Goal: Task Accomplishment & Management: Complete application form

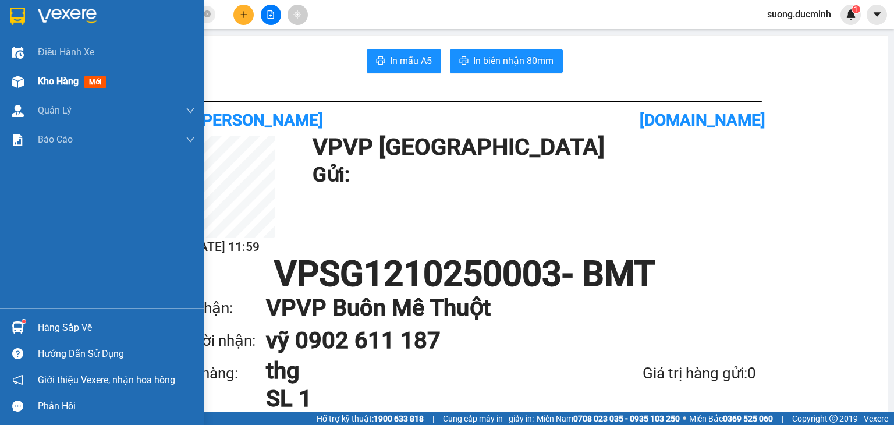
click at [56, 77] on span "Kho hàng" at bounding box center [58, 81] width 41 height 11
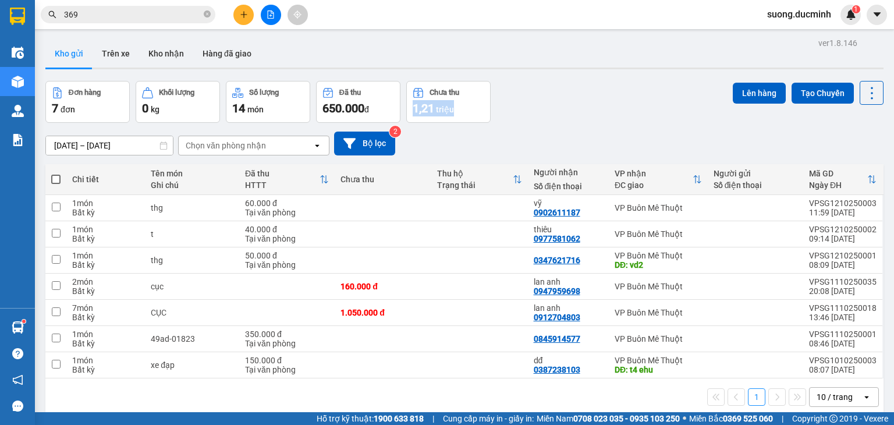
drag, startPoint x: 548, startPoint y: 104, endPoint x: 551, endPoint y: 159, distance: 54.8
click at [551, 159] on div "ver 1.8.146 Kho gửi Trên xe Kho nhận Hàng đã giao Đơn hàng 7 đơn Khối lượng 0 k…" at bounding box center [464, 247] width 847 height 425
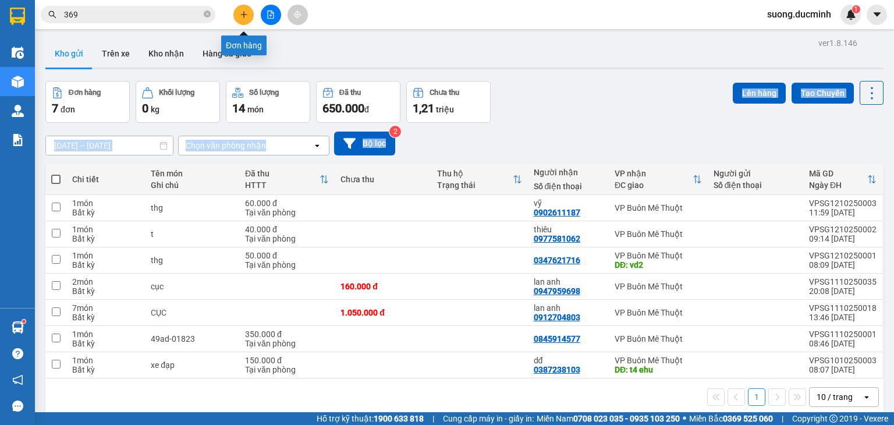
click at [247, 10] on icon "plus" at bounding box center [244, 14] width 8 height 8
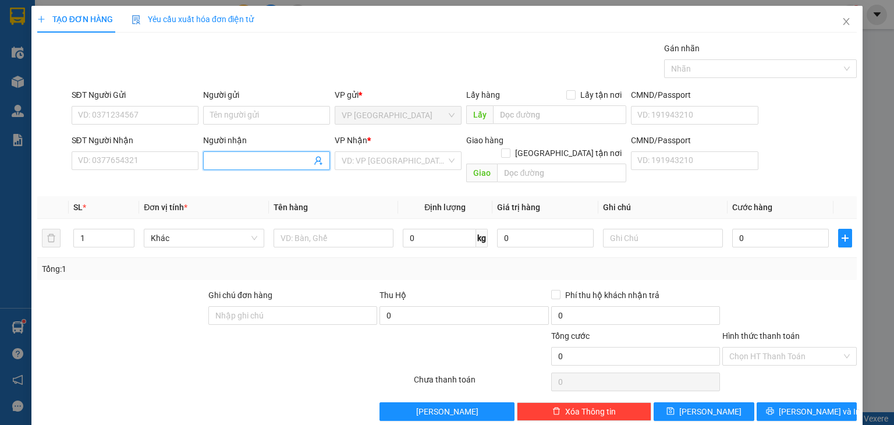
click at [221, 159] on input "Người nhận" at bounding box center [260, 160] width 101 height 13
type input "hong le"
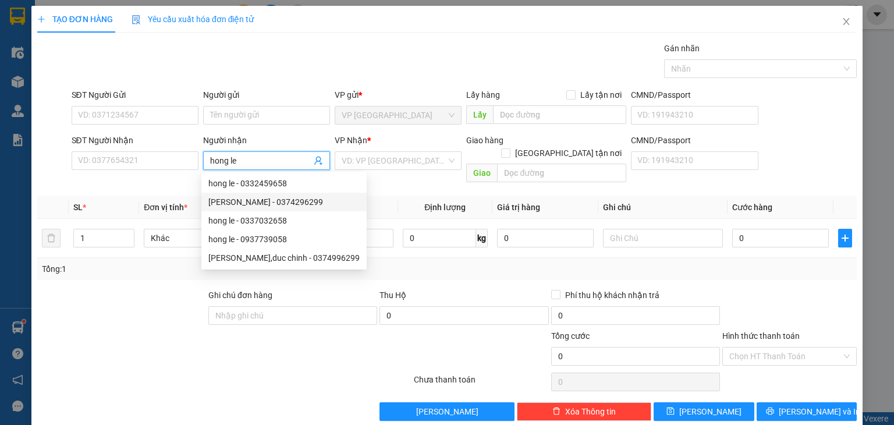
click at [299, 200] on div "[PERSON_NAME] - 0374296299" at bounding box center [283, 202] width 151 height 13
type input "0374296299"
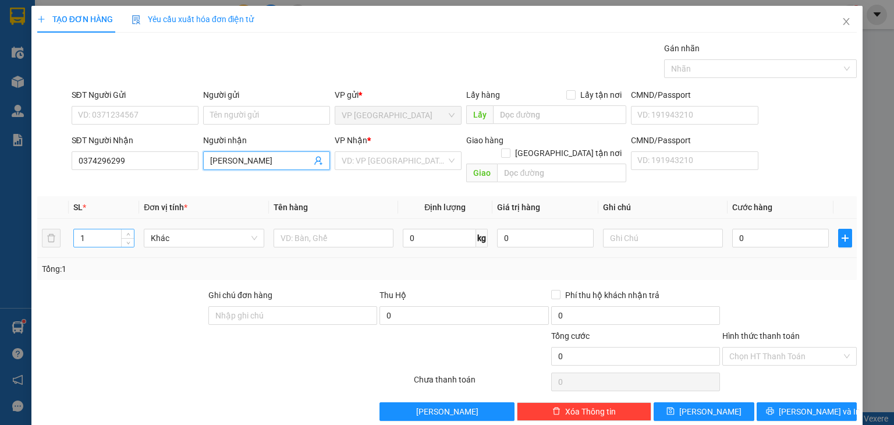
type input "[PERSON_NAME]"
click at [94, 229] on input "1" at bounding box center [104, 237] width 60 height 17
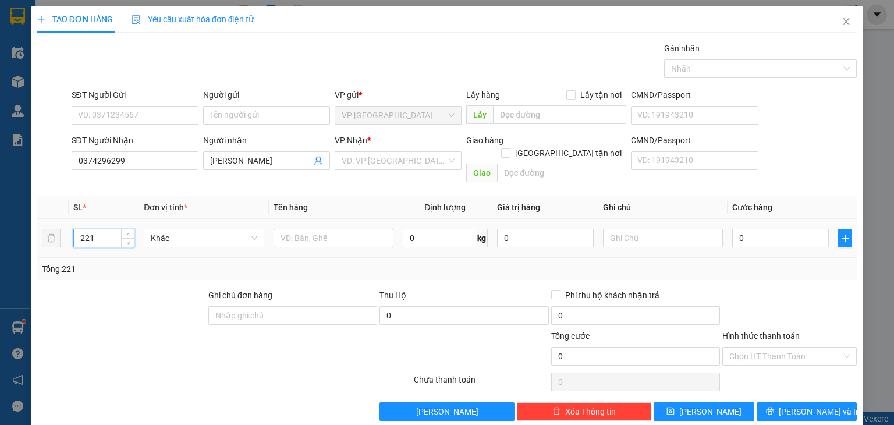
type input "221"
click at [345, 229] on input "text" at bounding box center [334, 238] width 120 height 19
type input "thg-2tan673"
click at [753, 229] on input "0" at bounding box center [780, 238] width 97 height 19
type input "1"
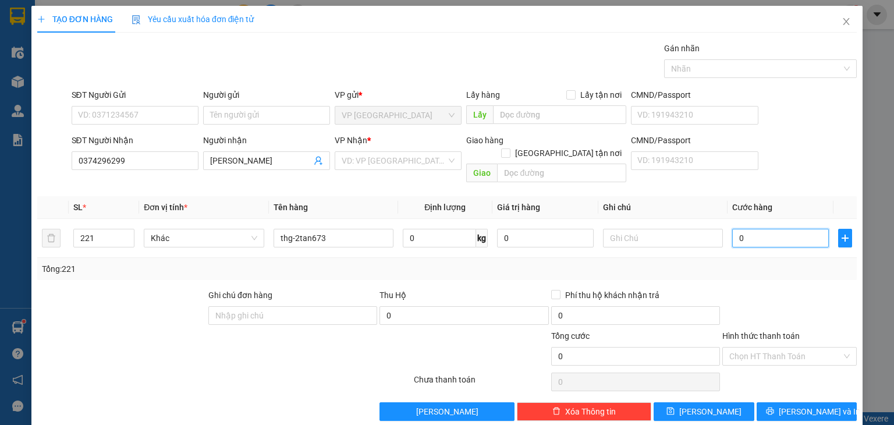
type input "1"
type input "10"
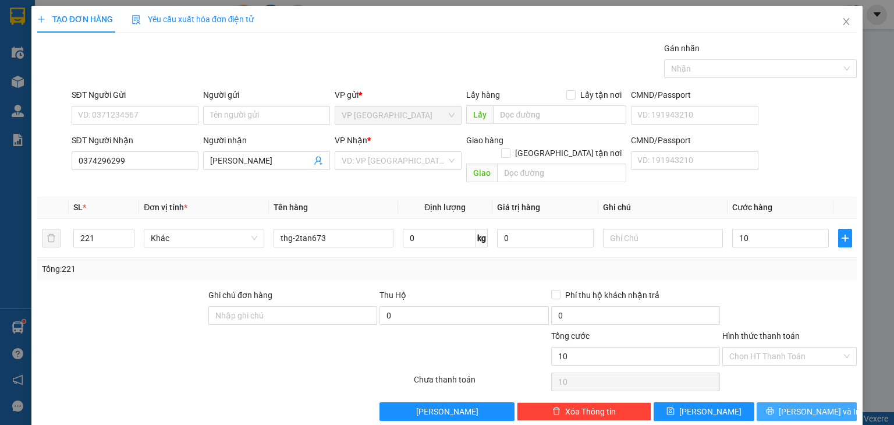
type input "10.000"
click at [800, 405] on span "[PERSON_NAME] và In" at bounding box center [819, 411] width 81 height 13
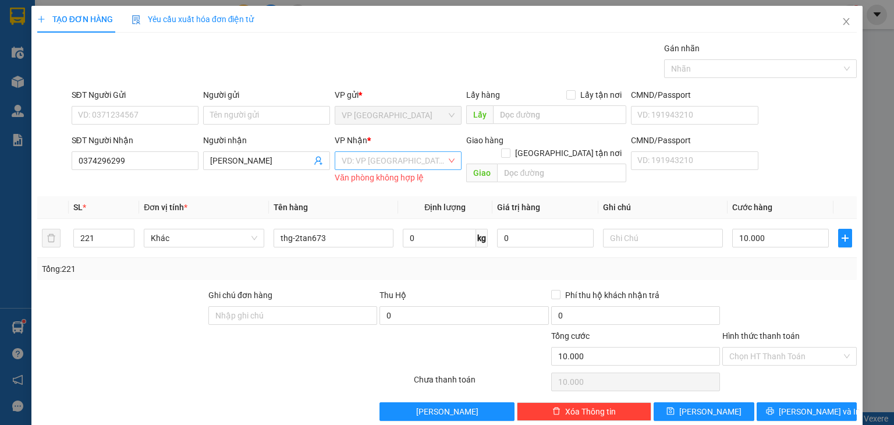
click at [416, 161] on input "search" at bounding box center [394, 160] width 105 height 17
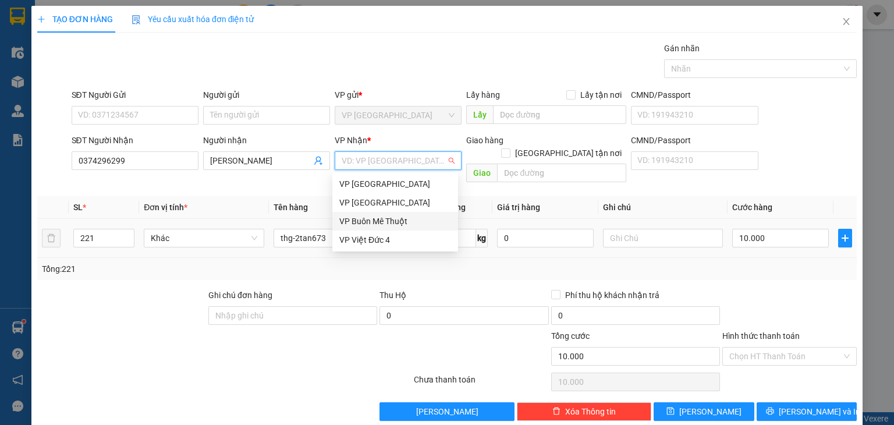
click at [393, 219] on div "VP Buôn Mê Thuột" at bounding box center [395, 221] width 112 height 13
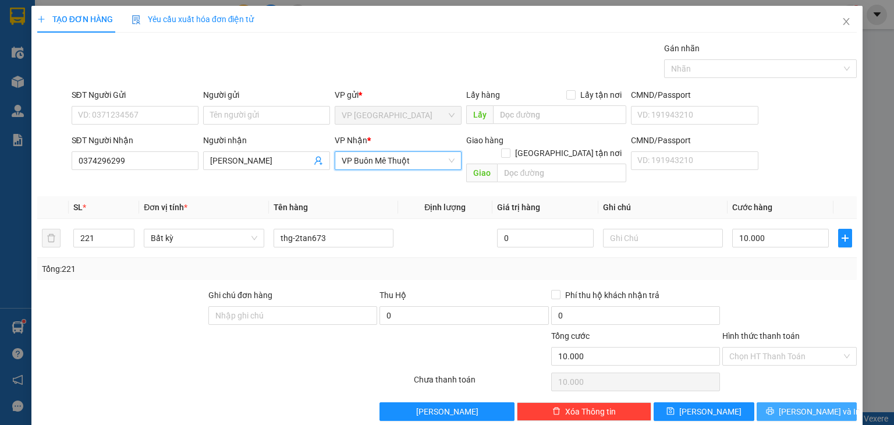
click at [774, 407] on icon "printer" at bounding box center [770, 411] width 8 height 8
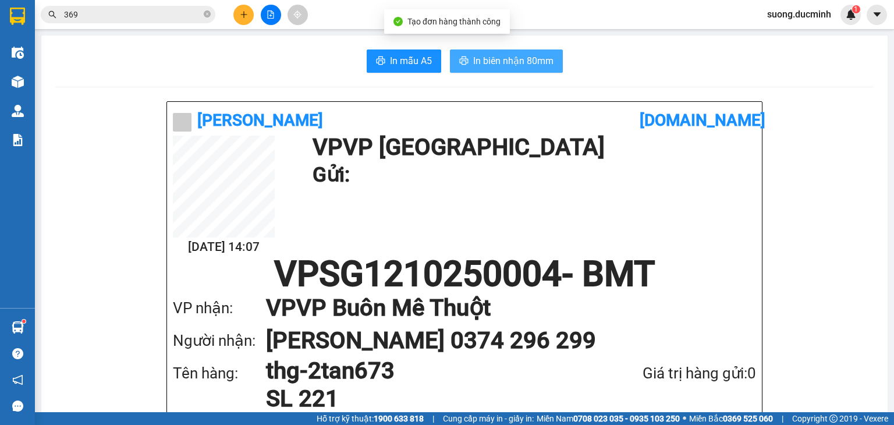
click at [499, 68] on span "In biên nhận 80mm" at bounding box center [513, 61] width 80 height 15
click at [238, 19] on button at bounding box center [243, 15] width 20 height 20
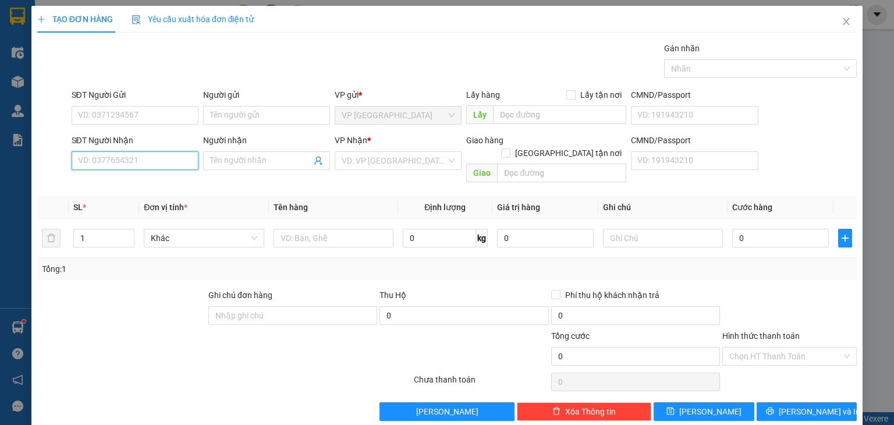
click at [91, 159] on input "SĐT Người Nhận" at bounding box center [135, 160] width 127 height 19
click at [130, 179] on div "0378417710 - dd" at bounding box center [134, 183] width 112 height 13
type input "0378417710"
type input "dd"
type input "ehu"
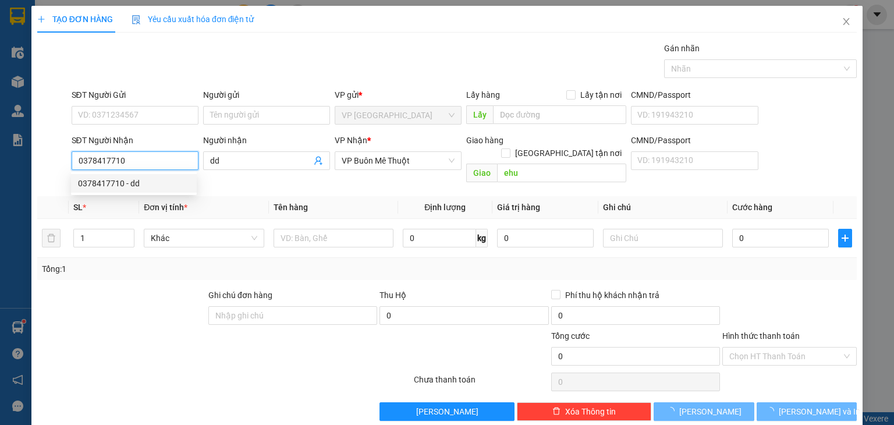
type input "70.000"
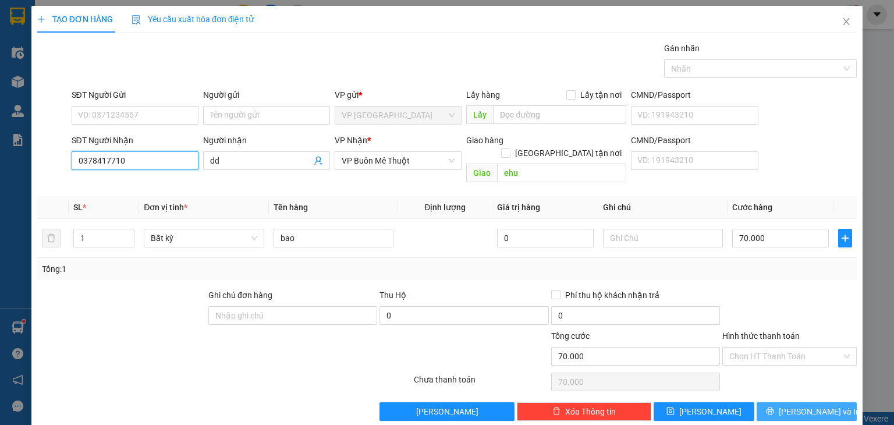
type input "0378417710"
click at [774, 407] on icon "printer" at bounding box center [770, 411] width 8 height 8
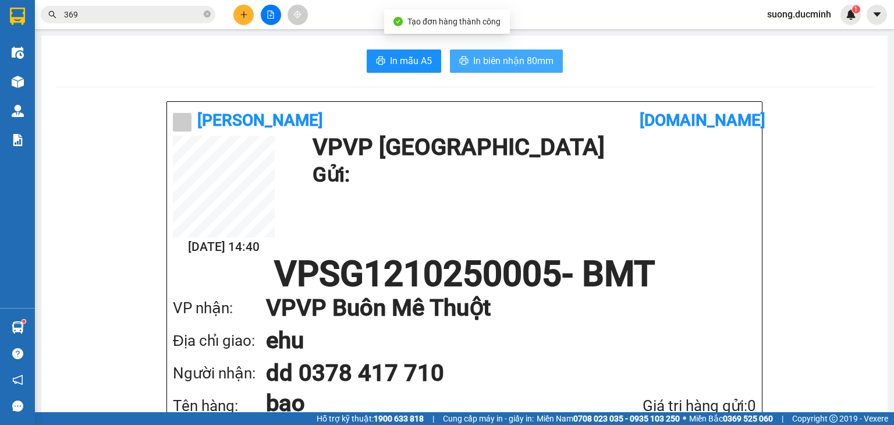
click at [467, 61] on button "In biên nhận 80mm" at bounding box center [506, 60] width 113 height 23
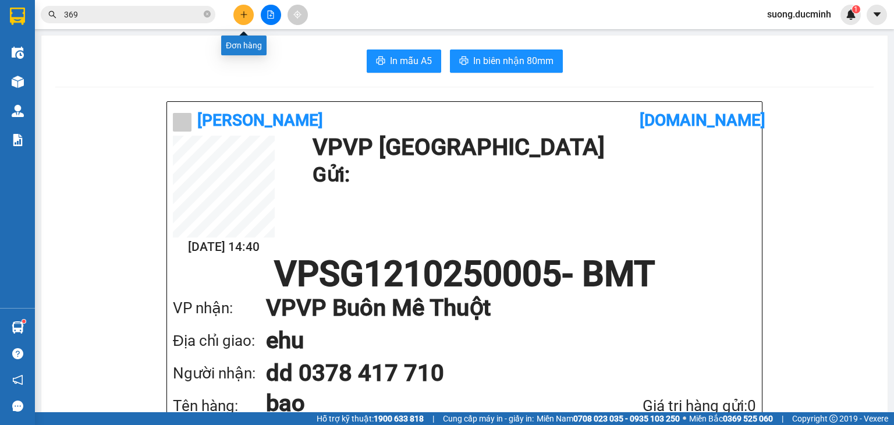
click at [240, 14] on icon "plus" at bounding box center [244, 14] width 8 height 8
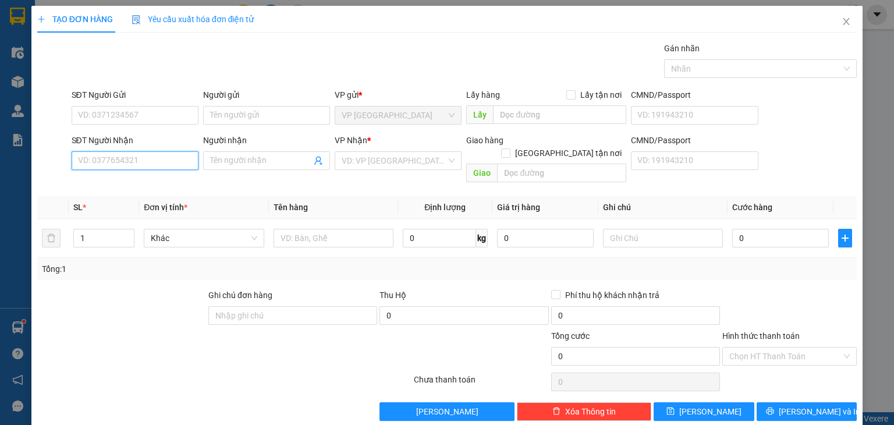
click at [112, 158] on input "SĐT Người Nhận" at bounding box center [135, 160] width 127 height 19
click at [101, 159] on input "SĐT Người Nhận" at bounding box center [135, 160] width 127 height 19
click at [101, 163] on input "SĐT Người Nhận" at bounding box center [135, 160] width 127 height 19
click at [95, 161] on input "SĐT Người Nhận" at bounding box center [135, 160] width 127 height 19
type input "0985113094"
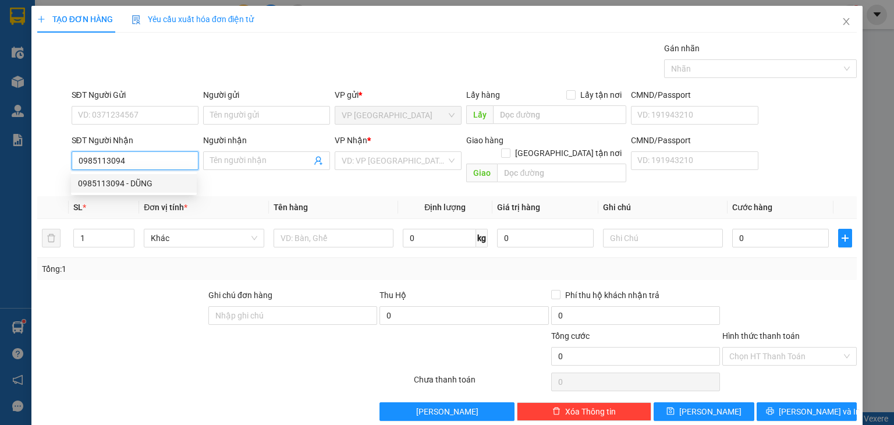
click at [94, 182] on div "0985113094 - DŨNG" at bounding box center [134, 183] width 112 height 13
type input "DŨNG"
type input "vd5"
type input "40.000"
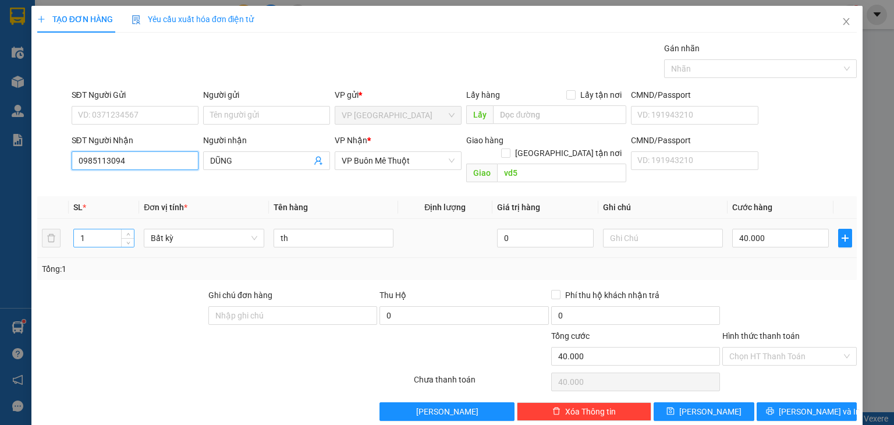
type input "0985113094"
click at [100, 229] on input "1" at bounding box center [104, 237] width 60 height 17
click at [766, 229] on input "40.000" at bounding box center [780, 238] width 97 height 19
type input "0"
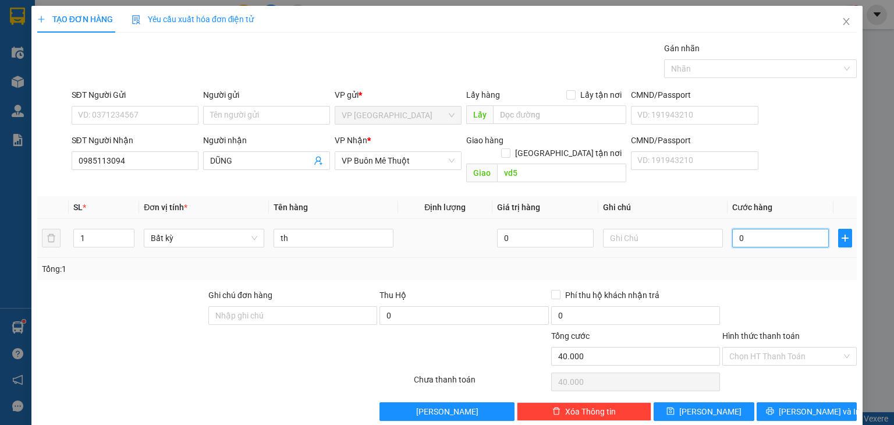
type input "0"
type input "4"
type input "04"
type input "40"
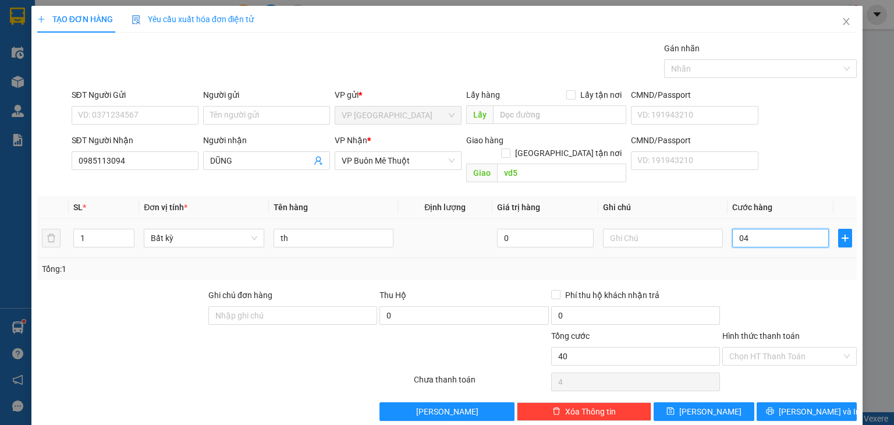
type input "40"
type input "040"
type input "40.000"
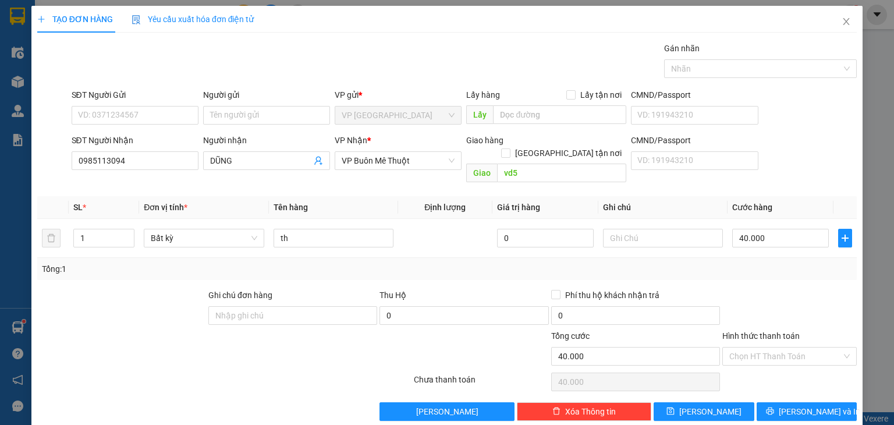
click at [743, 262] on div "Tổng: 1" at bounding box center [447, 268] width 810 height 13
click at [761, 331] on label "Hình thức thanh toán" at bounding box center [760, 335] width 77 height 9
click at [761, 347] on input "Hình thức thanh toán" at bounding box center [785, 355] width 112 height 17
click at [760, 364] on div "Tại văn phòng" at bounding box center [783, 365] width 120 height 13
type input "0"
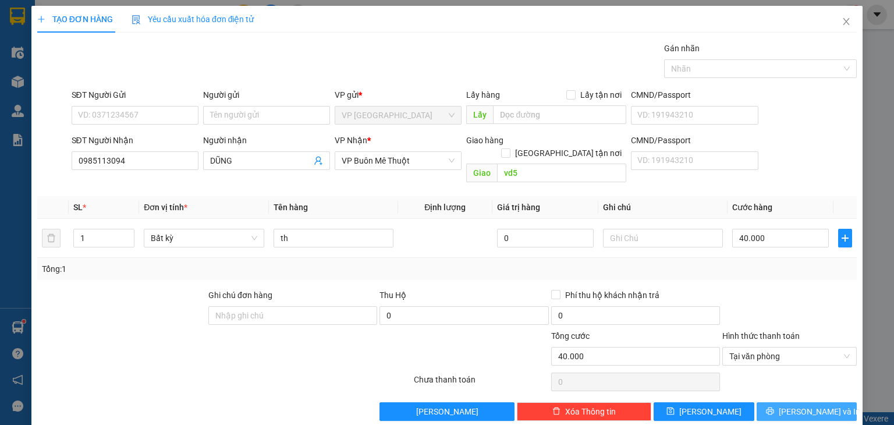
click at [798, 405] on span "[PERSON_NAME] và In" at bounding box center [819, 411] width 81 height 13
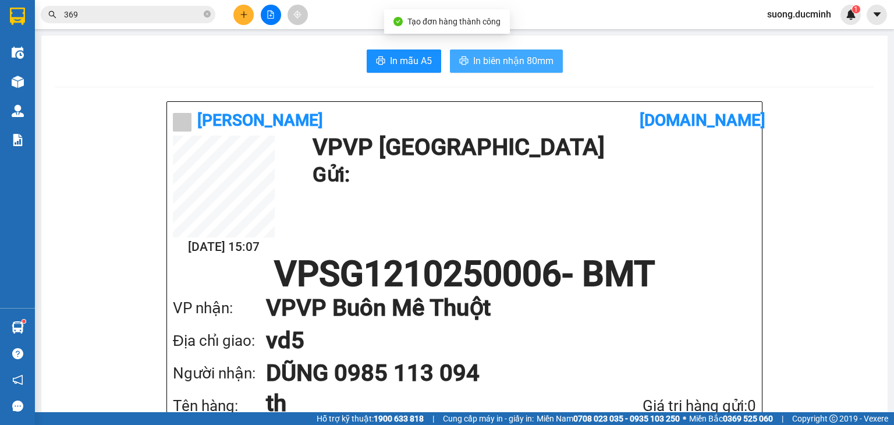
click at [512, 58] on span "In biên nhận 80mm" at bounding box center [513, 61] width 80 height 15
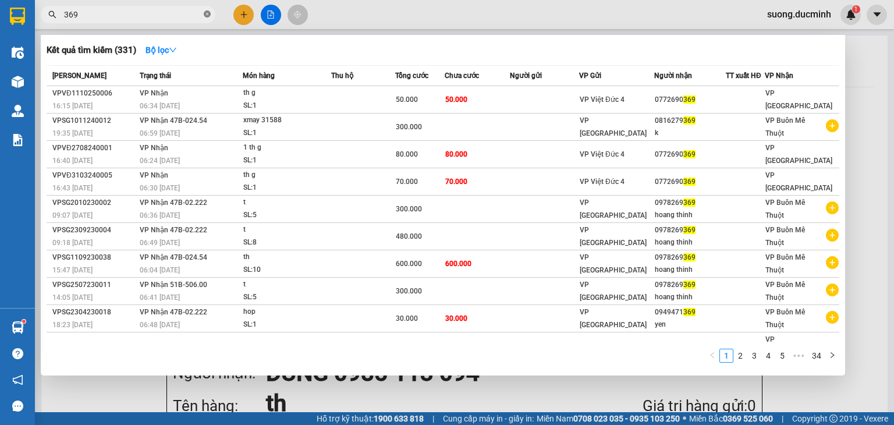
click at [207, 13] on icon "close-circle" at bounding box center [207, 13] width 7 height 7
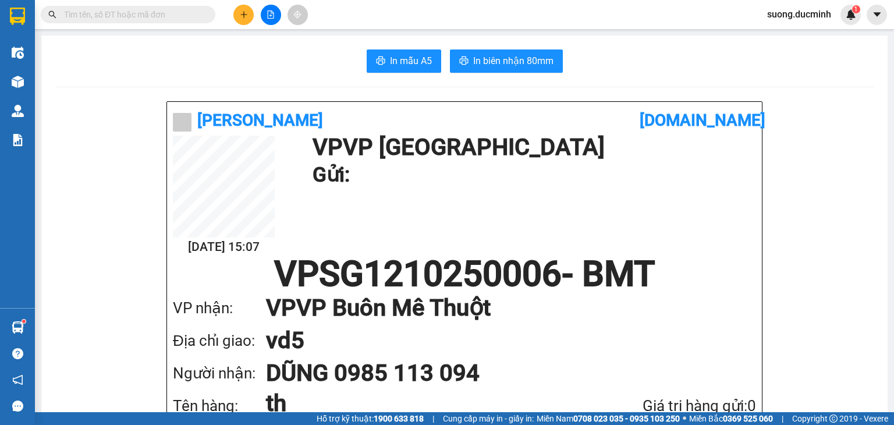
click at [146, 14] on input "text" at bounding box center [132, 14] width 137 height 13
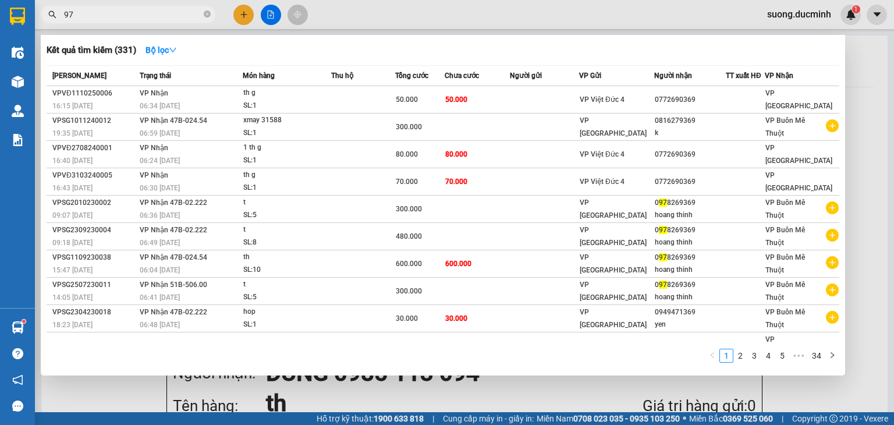
type input "972"
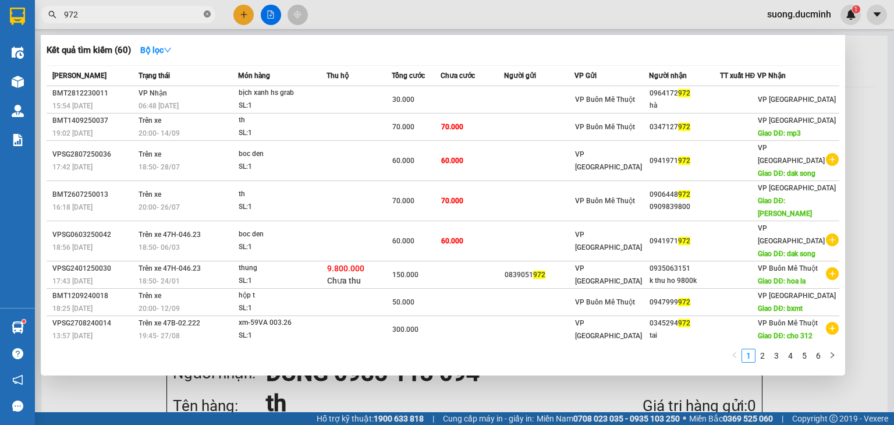
click at [205, 14] on icon "close-circle" at bounding box center [207, 13] width 7 height 7
type input "973"
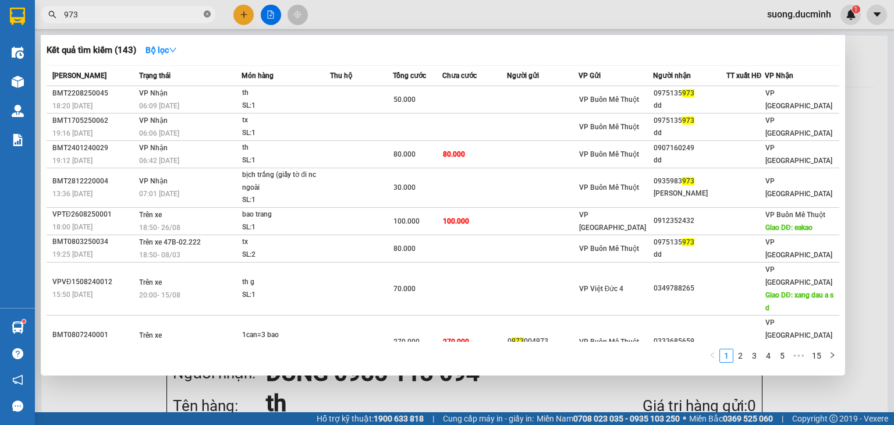
click at [207, 9] on span at bounding box center [207, 14] width 7 height 11
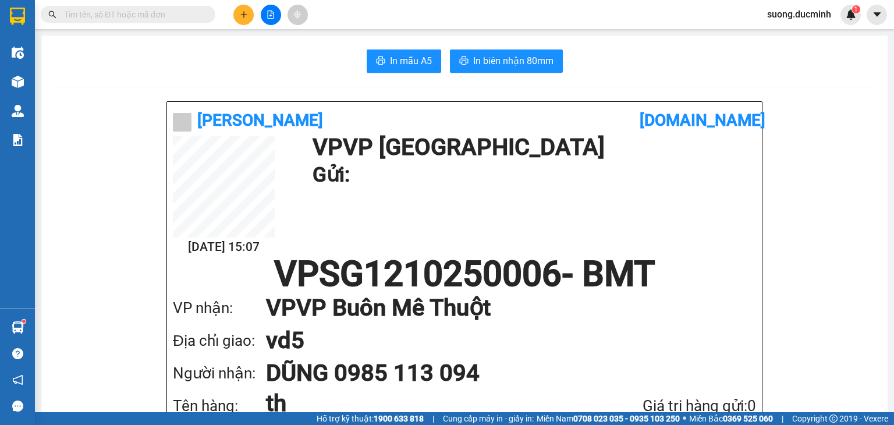
click at [73, 13] on input "text" at bounding box center [132, 14] width 137 height 13
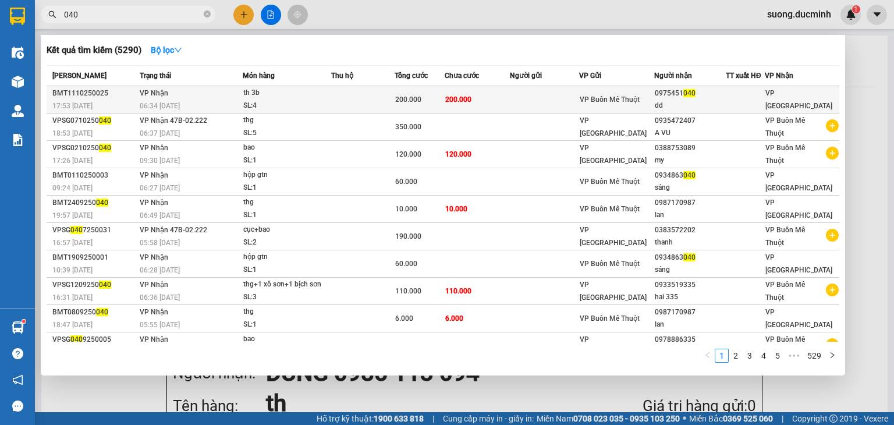
type input "040"
click at [668, 93] on div "0975451 040" at bounding box center [690, 93] width 71 height 12
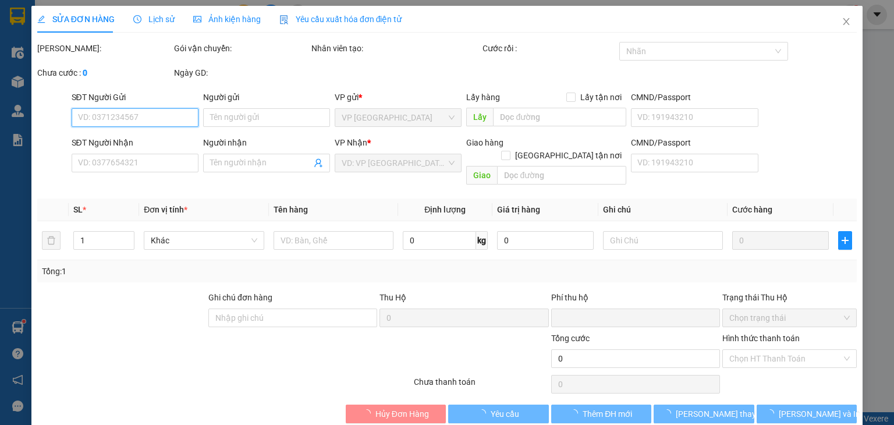
type input "0975451040"
type input "dd"
type input "0"
type input "200.000"
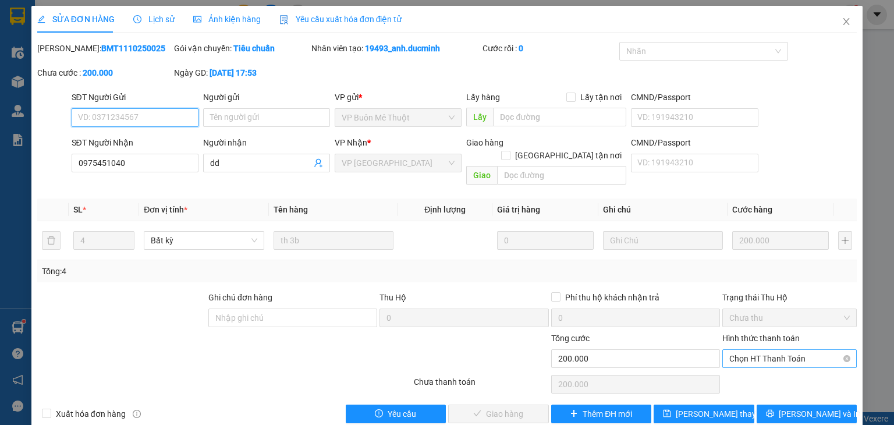
click at [781, 350] on span "Chọn HT Thanh Toán" at bounding box center [789, 358] width 120 height 17
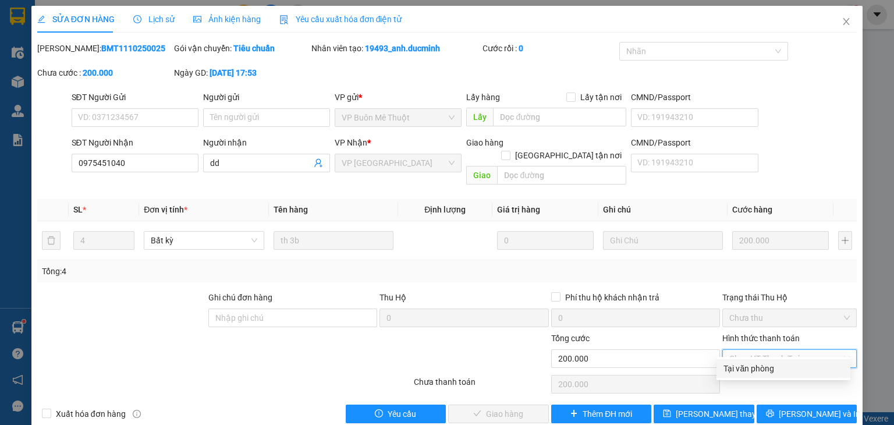
click at [758, 368] on div "Tại văn phòng" at bounding box center [783, 368] width 120 height 13
type input "0"
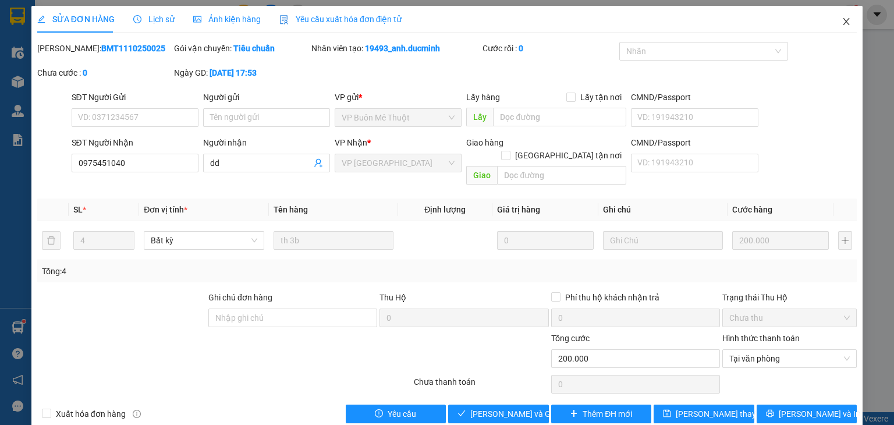
click at [842, 21] on icon "close" at bounding box center [846, 21] width 9 height 9
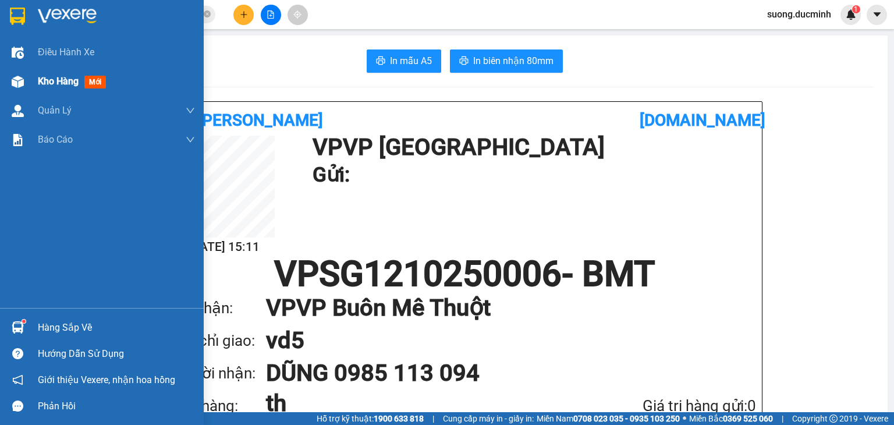
click at [61, 80] on span "Kho hàng" at bounding box center [58, 81] width 41 height 11
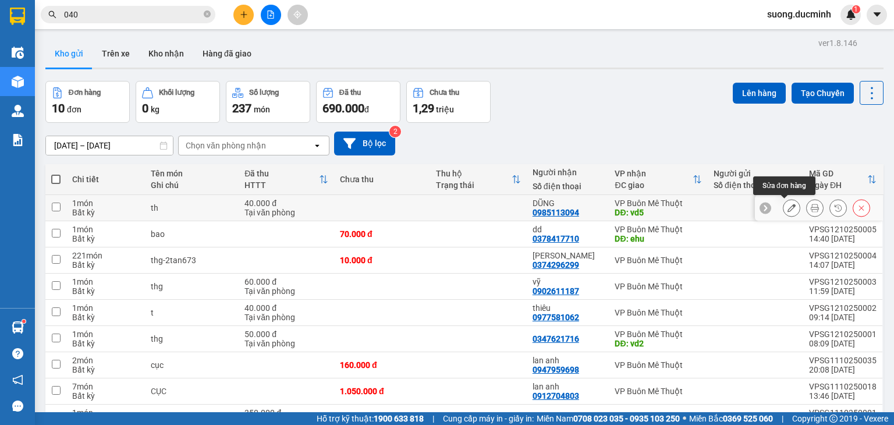
click at [787, 210] on icon at bounding box center [791, 208] width 8 height 8
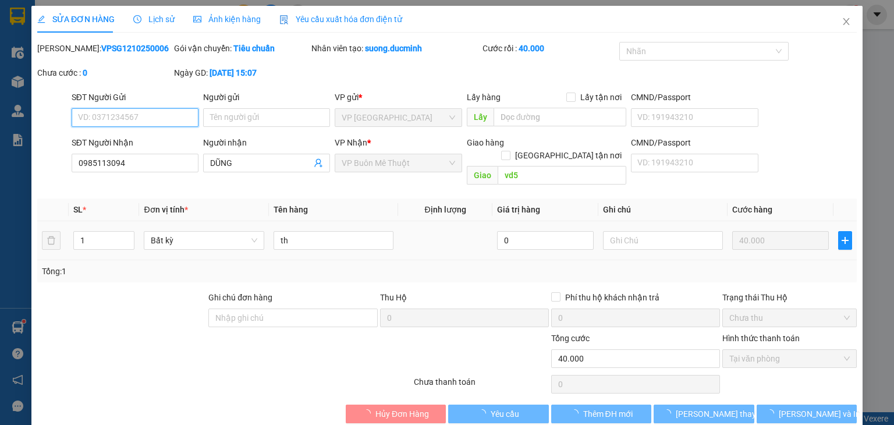
type input "0985113094"
type input "DŨNG"
type input "vd5"
type input "0"
type input "40.000"
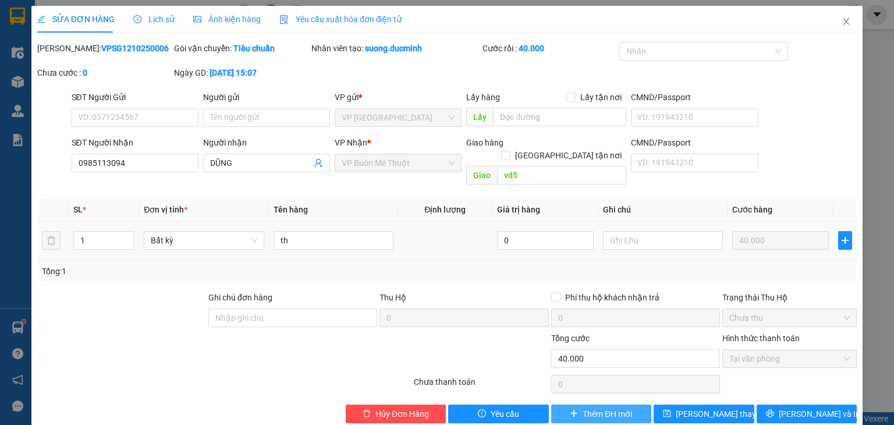
click at [594, 407] on span "Thêm ĐH mới" at bounding box center [607, 413] width 49 height 13
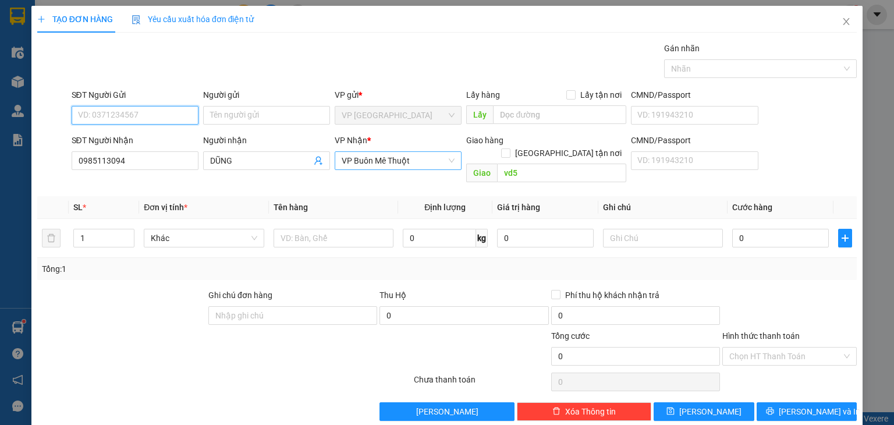
click at [406, 165] on span "VP Buôn Mê Thuột" at bounding box center [398, 160] width 113 height 17
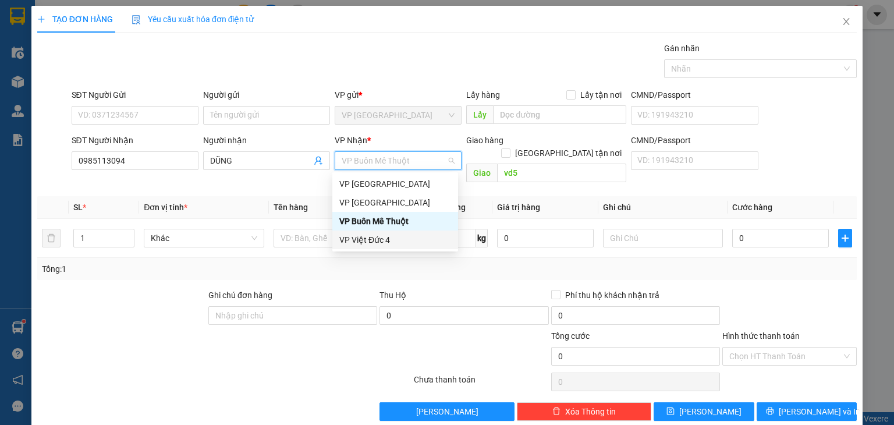
click at [359, 236] on div "VP Việt Đức 4" at bounding box center [395, 239] width 112 height 13
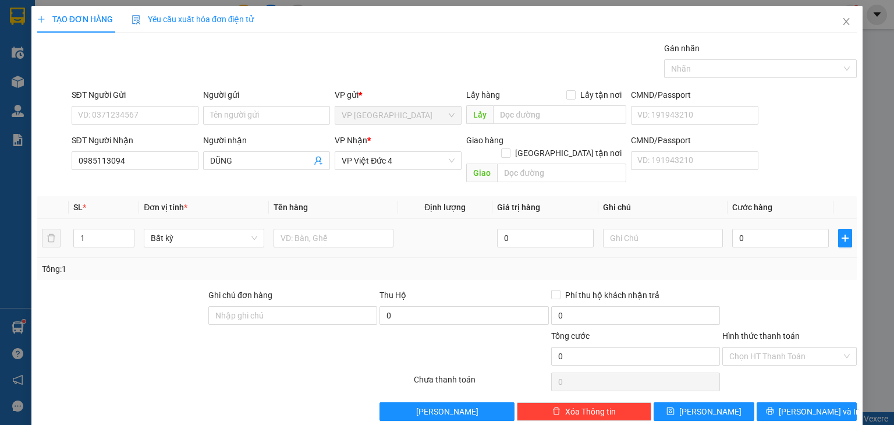
click at [332, 234] on div at bounding box center [334, 237] width 120 height 23
click at [339, 229] on input "text" at bounding box center [334, 238] width 120 height 19
type input "hộp"
click at [806, 232] on input "0" at bounding box center [780, 238] width 97 height 19
type input "3"
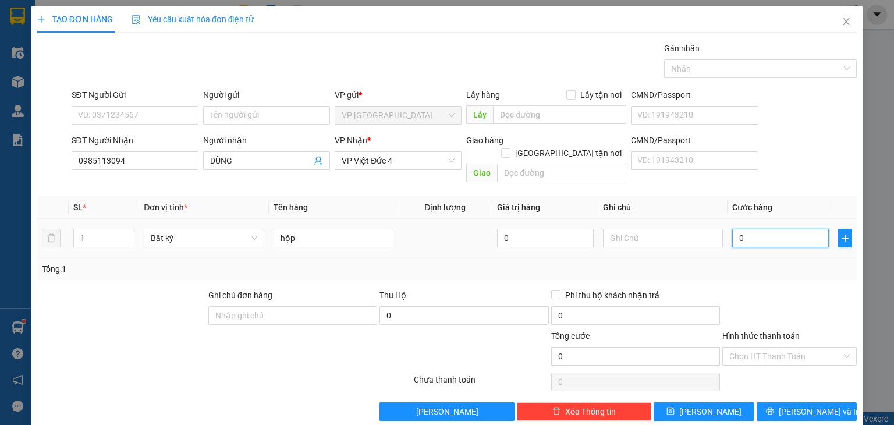
type input "3"
type input "30"
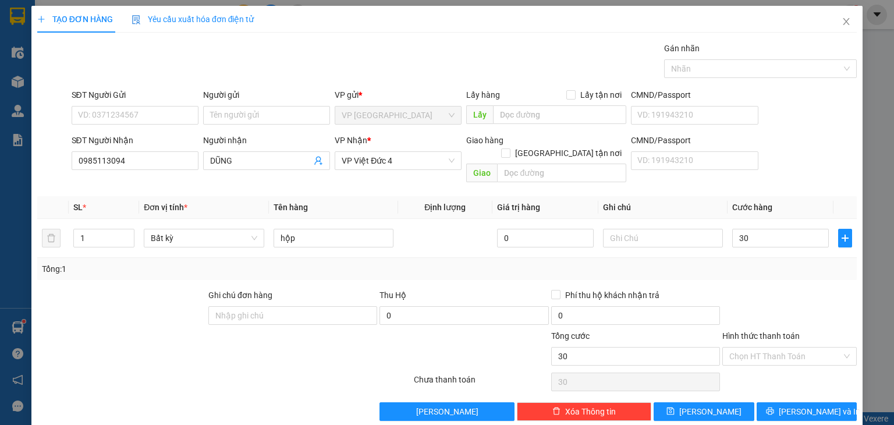
type input "30.000"
click at [798, 262] on div "Tổng: 1" at bounding box center [447, 269] width 820 height 22
drag, startPoint x: 757, startPoint y: 283, endPoint x: 750, endPoint y: 303, distance: 21.5
click at [757, 289] on div at bounding box center [789, 309] width 137 height 41
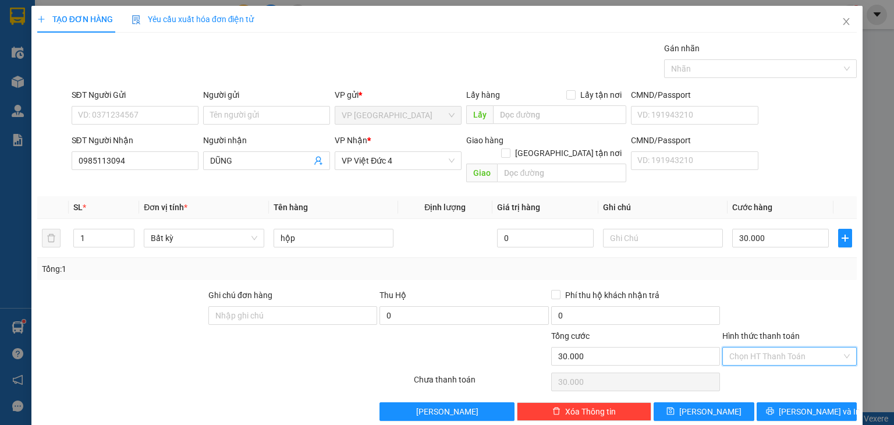
click at [737, 347] on input "Hình thức thanh toán" at bounding box center [785, 355] width 112 height 17
click at [739, 362] on div "Tại văn phòng" at bounding box center [783, 365] width 120 height 13
type input "0"
click at [729, 402] on button "[PERSON_NAME]" at bounding box center [704, 411] width 101 height 19
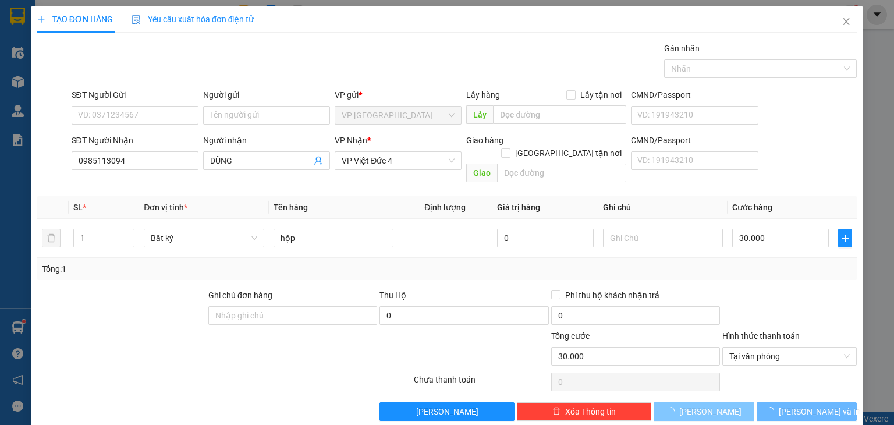
type input "0"
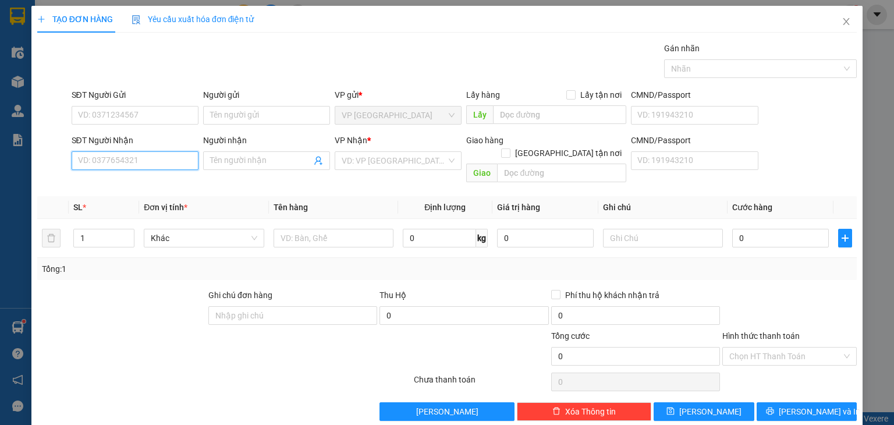
click at [114, 158] on input "SĐT Người Nhận" at bounding box center [135, 160] width 127 height 19
click at [100, 158] on input "213" at bounding box center [135, 160] width 127 height 19
type input "2"
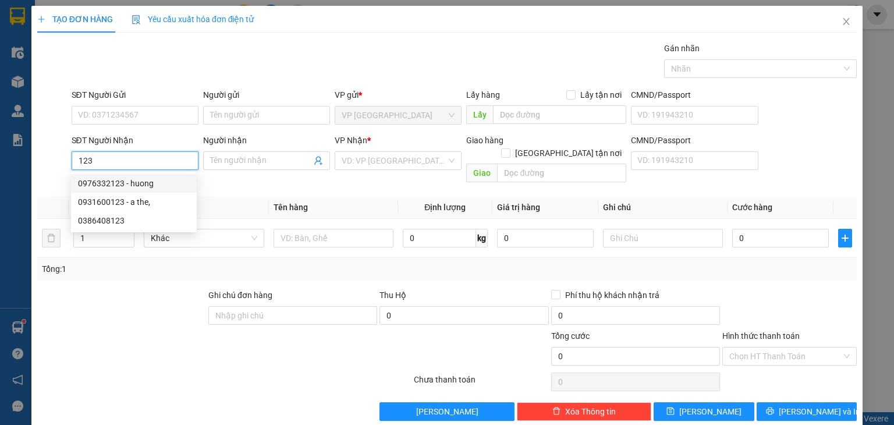
click at [111, 180] on div "0976332123 - huong" at bounding box center [134, 183] width 112 height 13
type input "0976332123"
type input "huong"
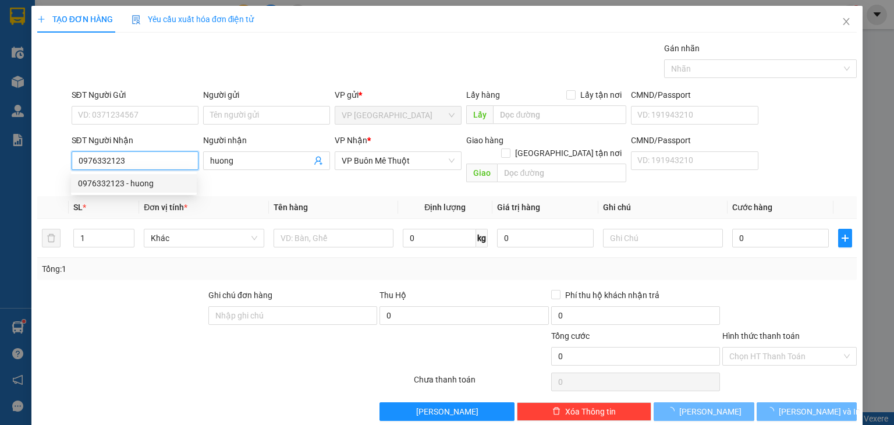
type input "60.000"
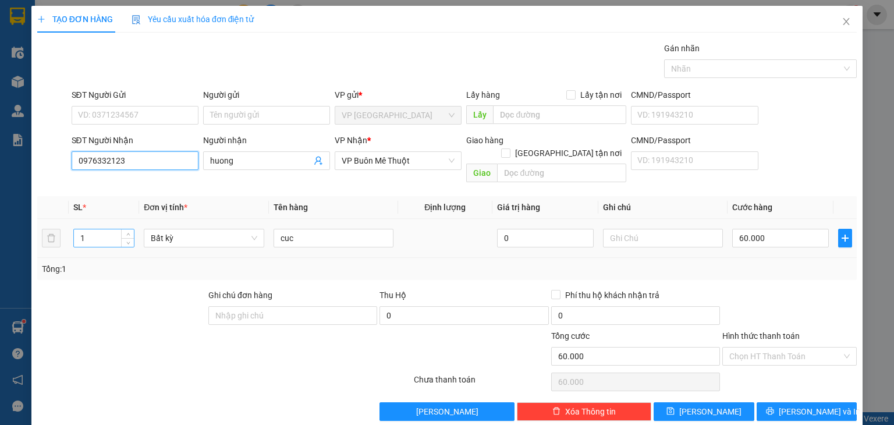
type input "0976332123"
click at [95, 229] on input "1" at bounding box center [104, 237] width 60 height 17
click at [88, 229] on input "1" at bounding box center [104, 237] width 60 height 17
click at [107, 229] on input "3" at bounding box center [104, 237] width 60 height 17
type input "3"
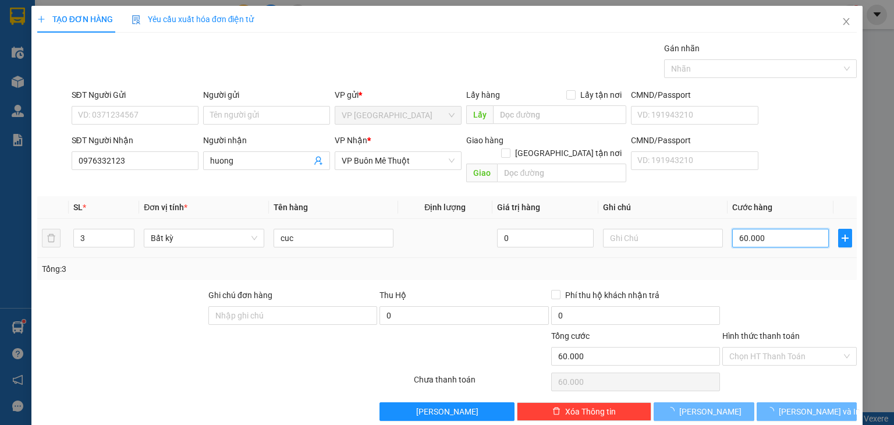
click at [736, 229] on input "60.000" at bounding box center [780, 238] width 97 height 19
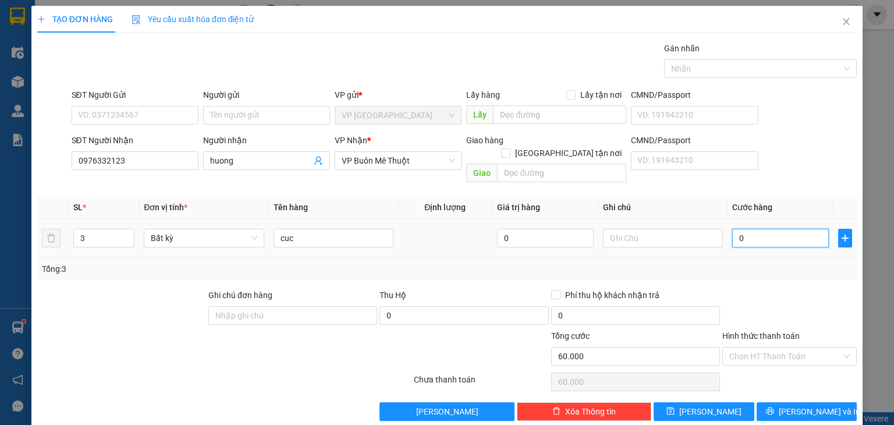
type input "0"
type input "2"
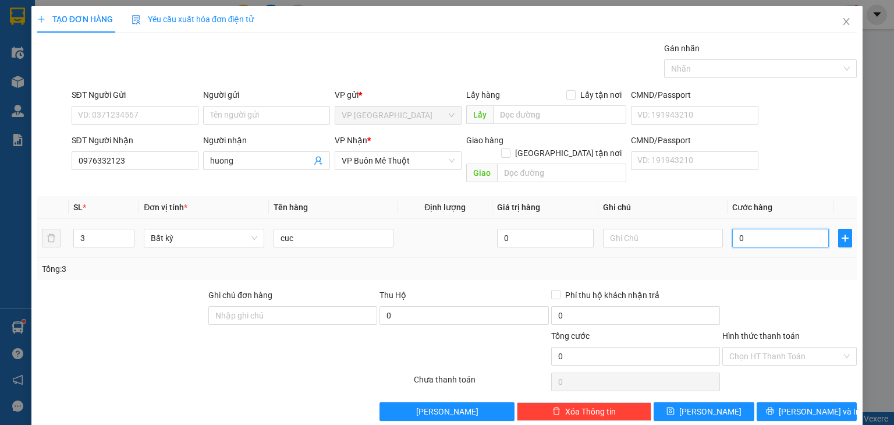
type input "02"
type input "20"
type input "020"
type input "200"
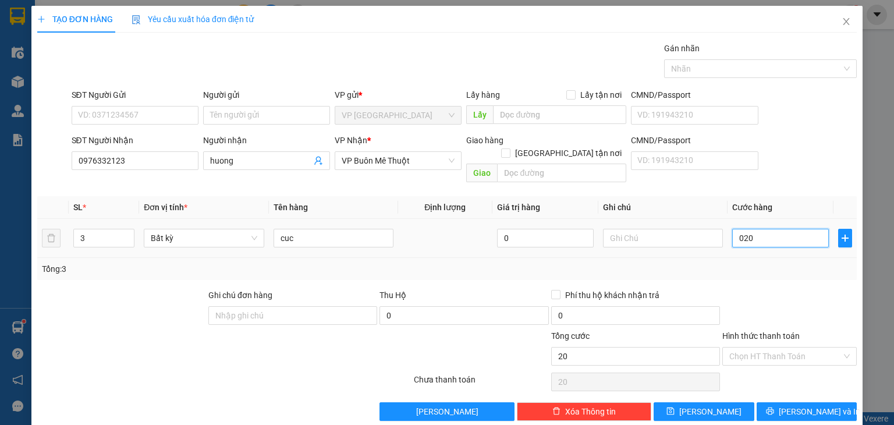
type input "200"
type input "0.200"
click at [760, 229] on input "0.200" at bounding box center [780, 238] width 97 height 19
type input "20"
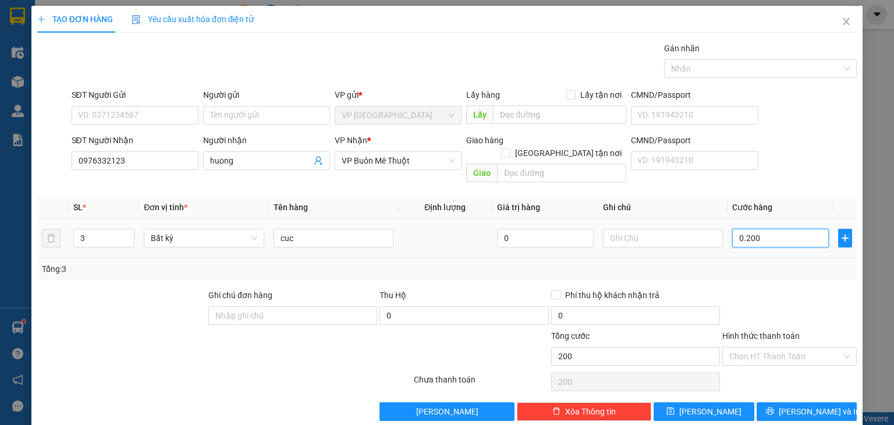
type input "020"
type input "2"
type input "02"
type input "0"
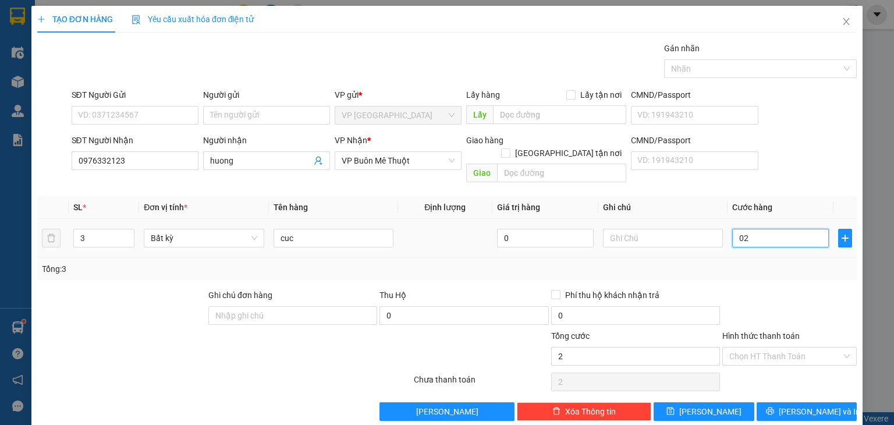
type input "0"
type input "3"
type input "03"
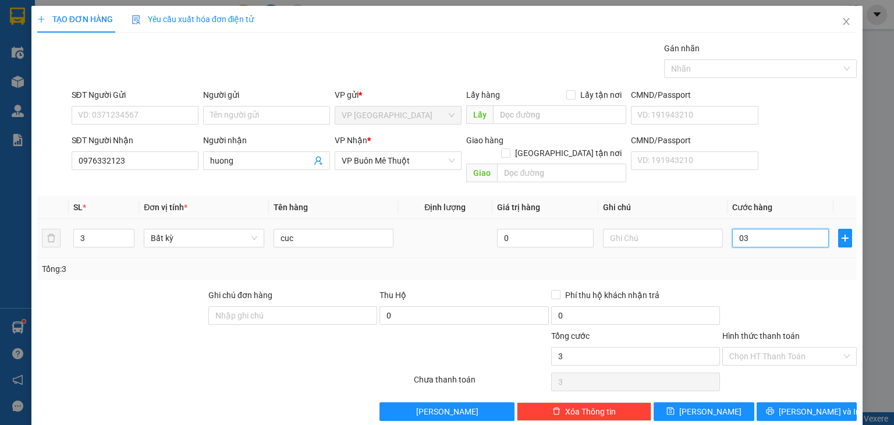
type input "30"
type input "030"
type input "300"
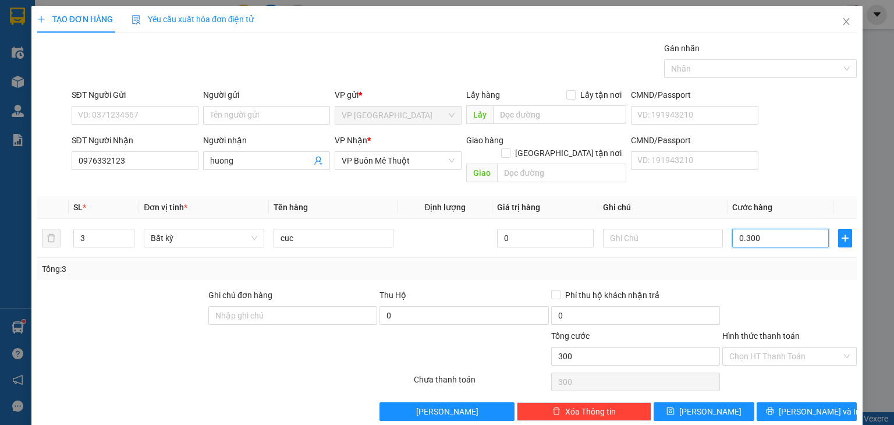
type input "0.300"
type input "300.000"
click at [761, 271] on div "Transit Pickup Surcharge Ids Transit Deliver Surcharge Ids Transit Deliver Surc…" at bounding box center [447, 231] width 820 height 379
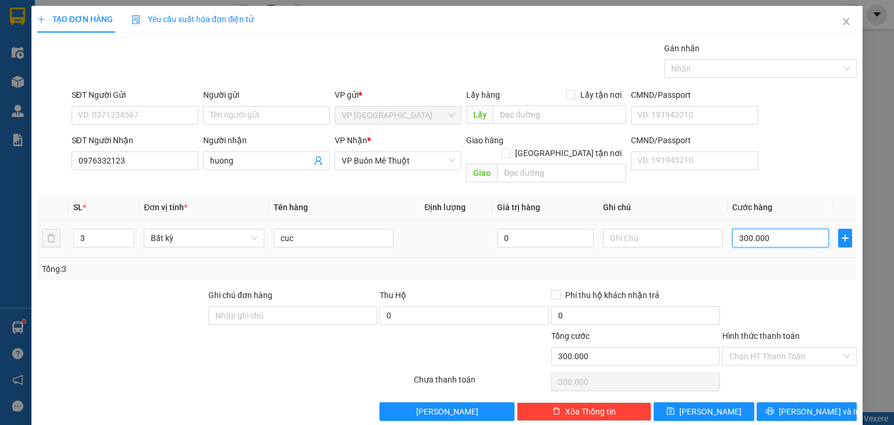
click at [765, 229] on input "300.000" at bounding box center [780, 238] width 97 height 19
type input "0"
type input "2"
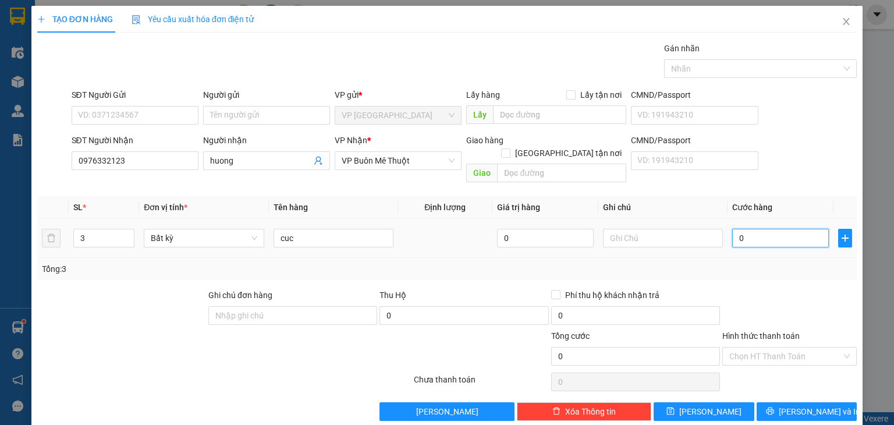
type input "2"
type input "02"
type input "20"
type input "020"
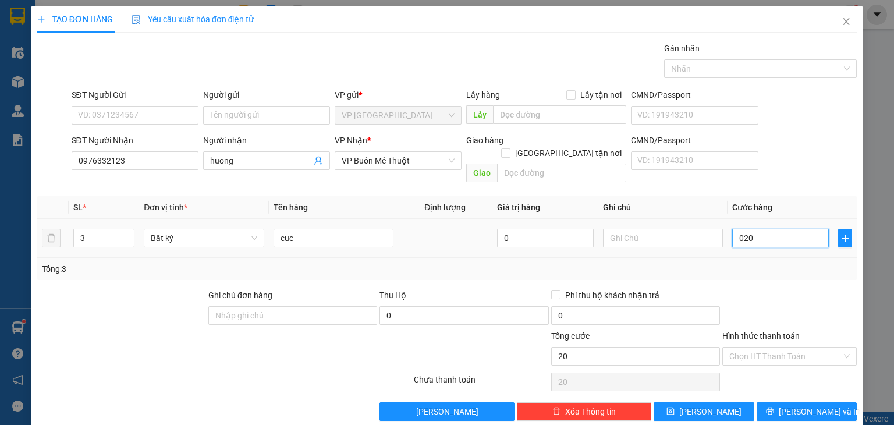
type input "200"
type input "0.200"
type input "200.000"
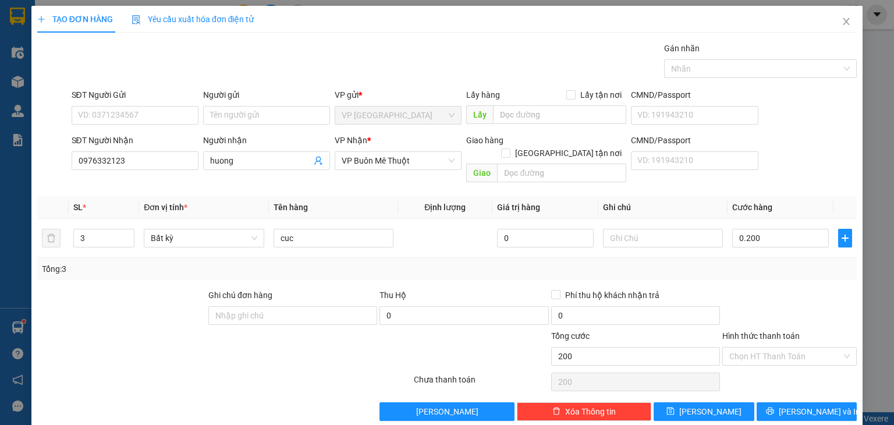
type input "200.000"
click at [799, 329] on div "Hình thức thanh toán" at bounding box center [789, 337] width 134 height 17
click at [797, 405] on span "[PERSON_NAME] và In" at bounding box center [819, 411] width 81 height 13
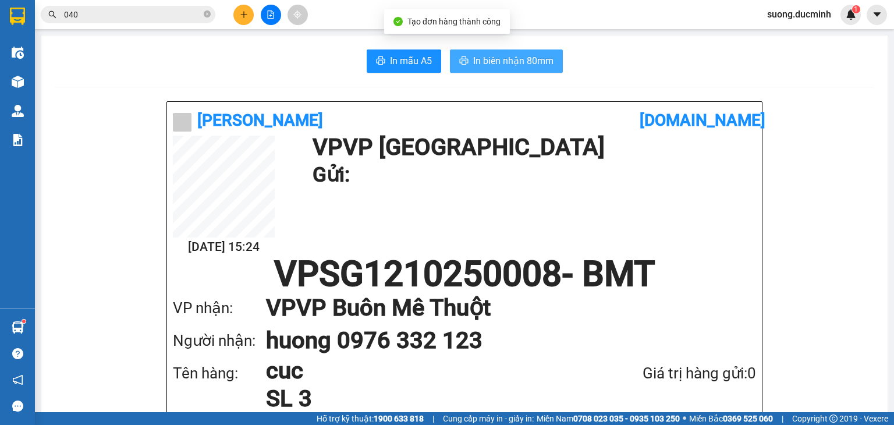
click at [522, 61] on span "In biên nhận 80mm" at bounding box center [513, 61] width 80 height 15
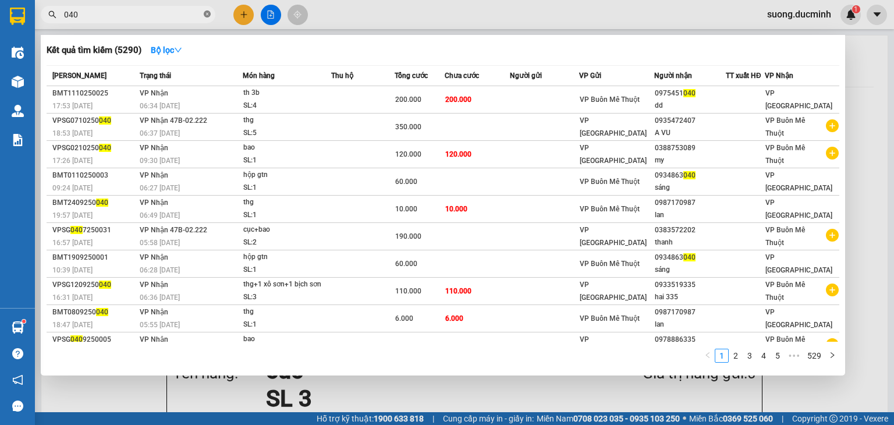
click at [205, 17] on icon "close-circle" at bounding box center [207, 13] width 7 height 7
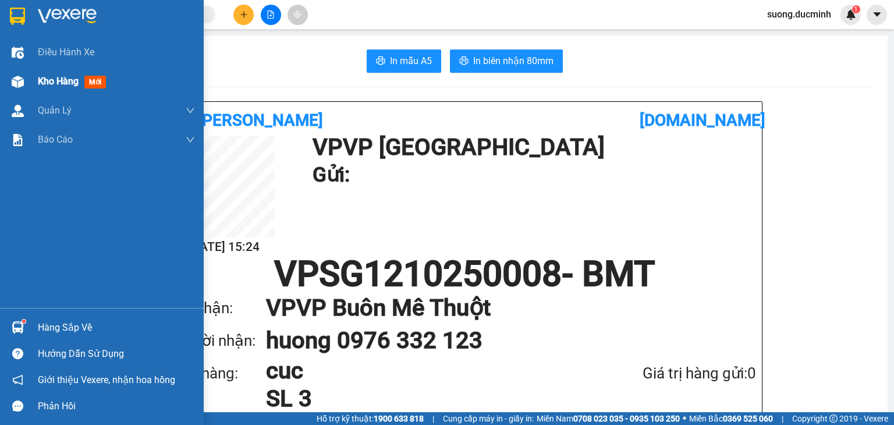
click at [35, 75] on div "Kho hàng mới" at bounding box center [102, 81] width 204 height 29
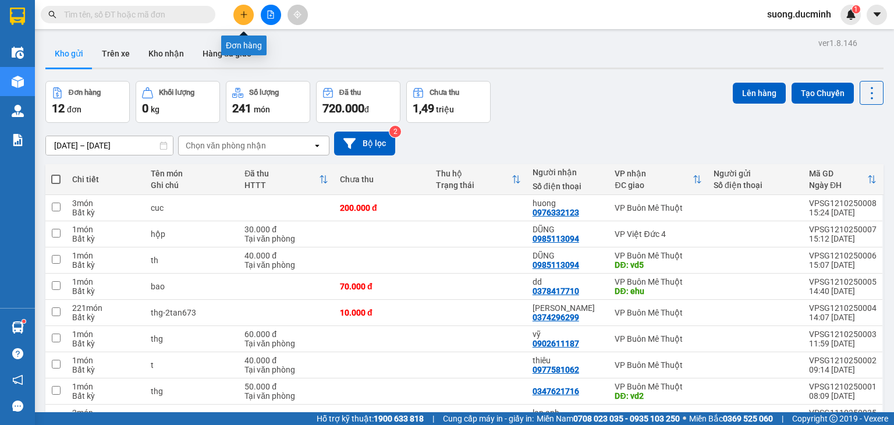
click at [240, 19] on button at bounding box center [243, 15] width 20 height 20
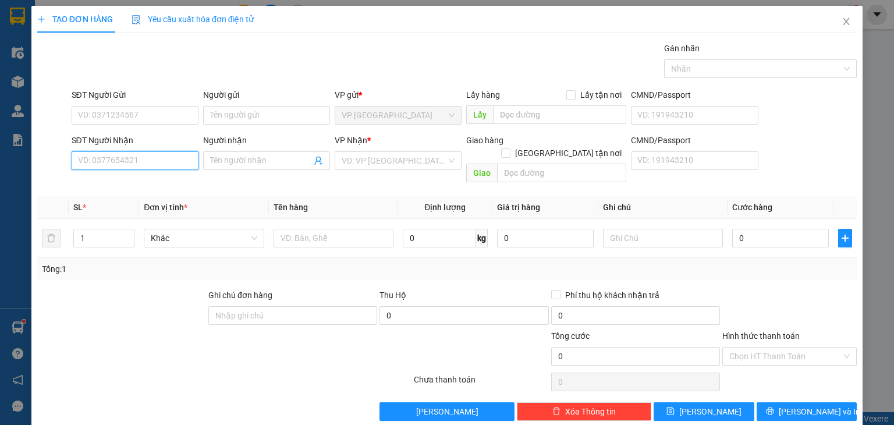
click at [119, 161] on input "SĐT Người Nhận" at bounding box center [135, 160] width 127 height 19
type input "0964457269"
click at [151, 184] on div "0964457269 - bà chủ nhỏ" at bounding box center [134, 183] width 112 height 13
type input "bà chủ nhỏ"
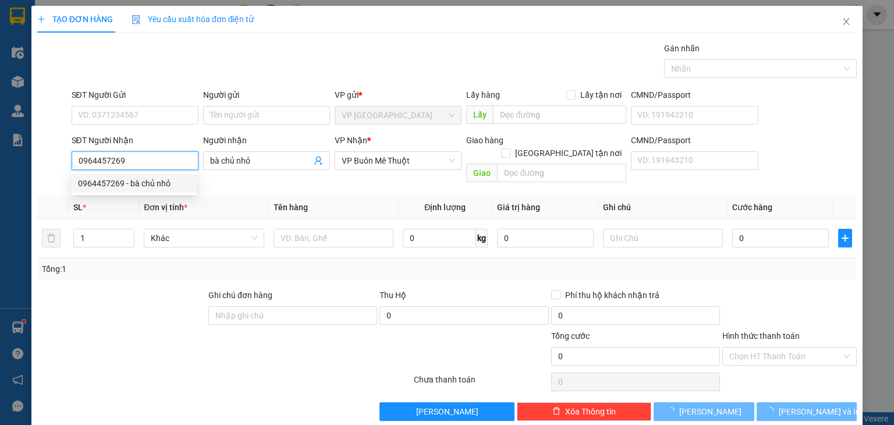
type input "60.000"
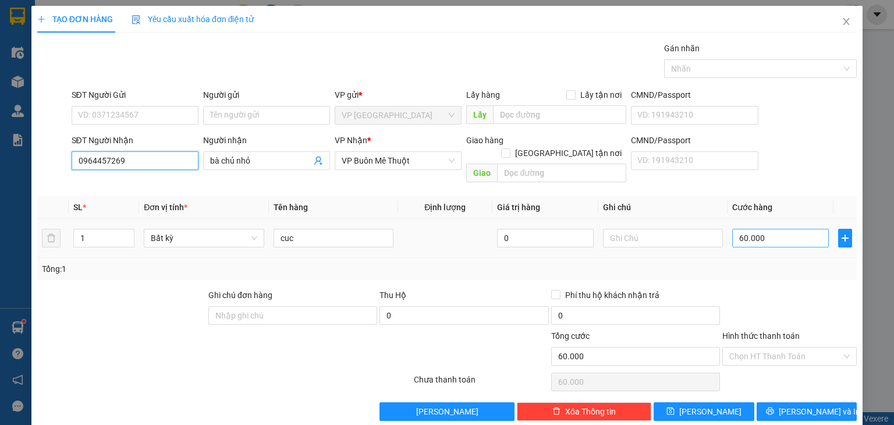
type input "0964457269"
click at [765, 229] on input "60.000" at bounding box center [780, 238] width 97 height 19
type input "7"
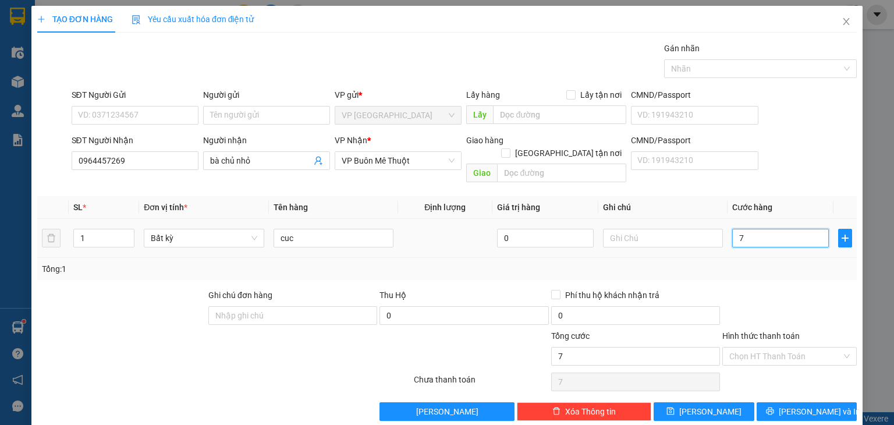
type input "70"
type input "70.000"
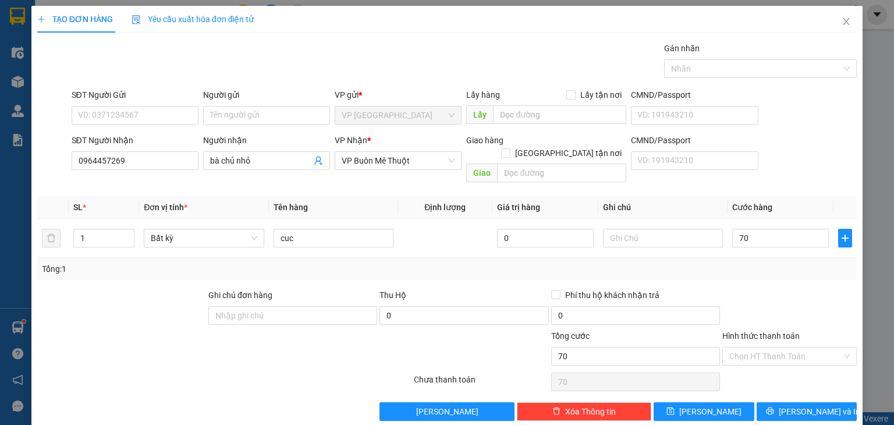
type input "70.000"
click at [775, 311] on div at bounding box center [789, 309] width 137 height 41
drag, startPoint x: 786, startPoint y: 386, endPoint x: 787, endPoint y: 395, distance: 8.2
click at [786, 388] on div "Transit Pickup Surcharge Ids Transit Deliver Surcharge Ids Transit Deliver Surc…" at bounding box center [447, 231] width 820 height 379
click at [787, 402] on button "[PERSON_NAME] và In" at bounding box center [807, 411] width 101 height 19
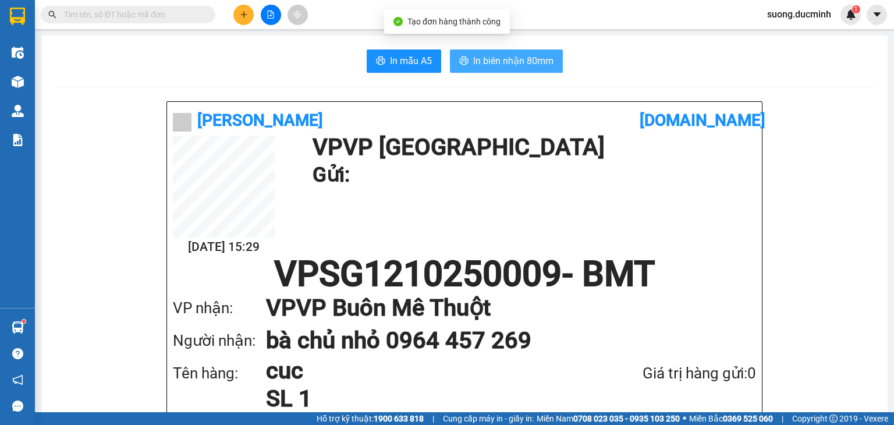
click at [506, 64] on span "In biên nhận 80mm" at bounding box center [513, 61] width 80 height 15
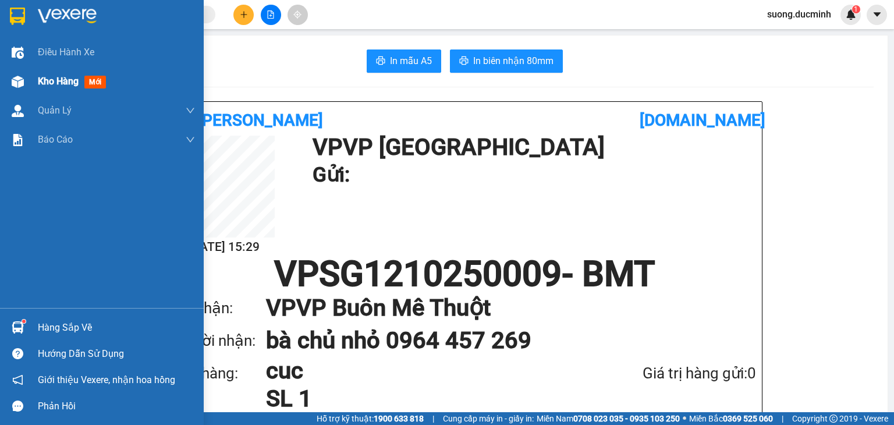
click at [67, 79] on span "Kho hàng" at bounding box center [58, 81] width 41 height 11
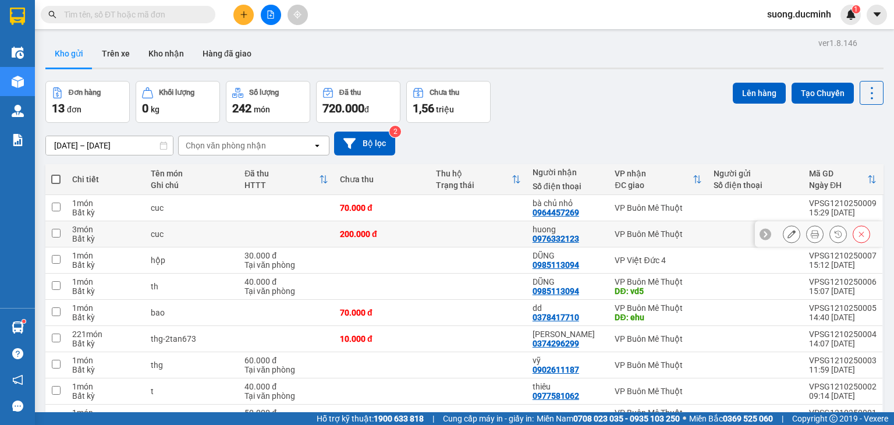
click at [787, 234] on icon at bounding box center [791, 234] width 8 height 8
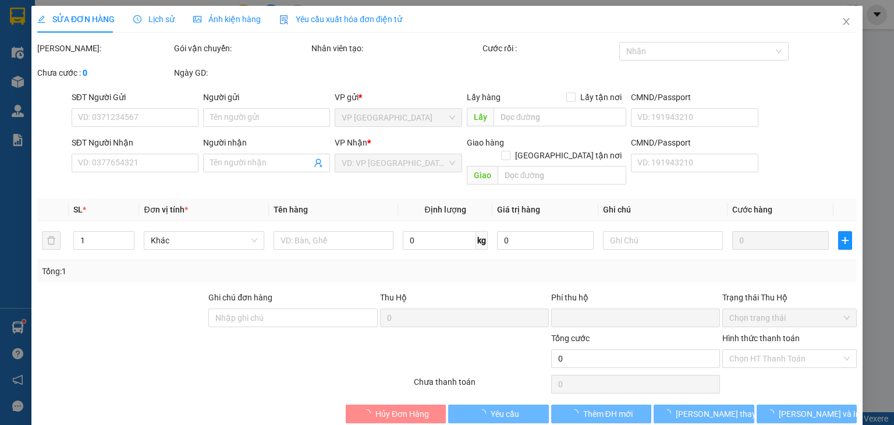
type input "0976332123"
type input "huong"
type input "0"
type input "200.000"
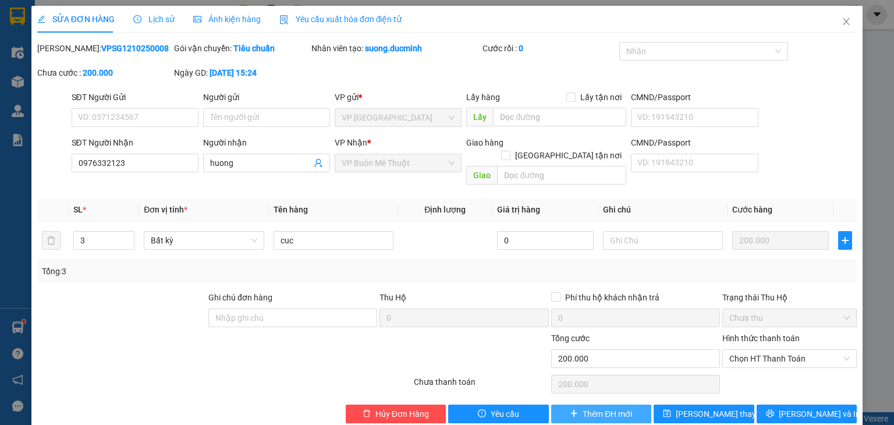
click at [616, 407] on span "Thêm ĐH mới" at bounding box center [607, 413] width 49 height 13
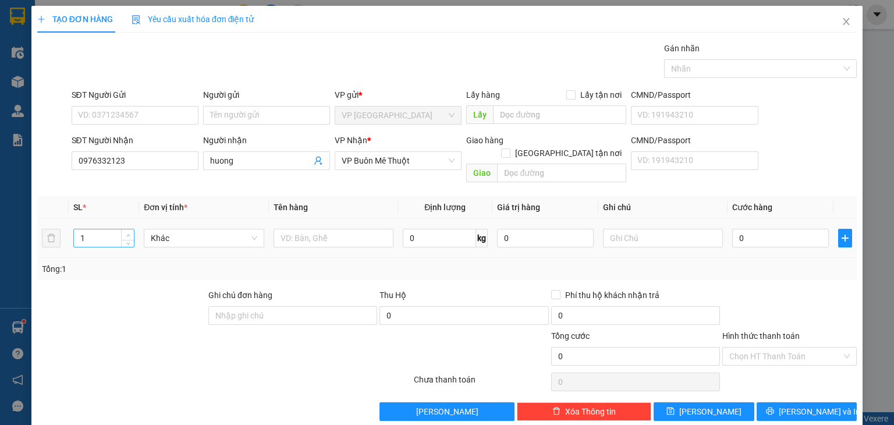
type input "2"
click at [130, 232] on span "up" at bounding box center [128, 235] width 7 height 7
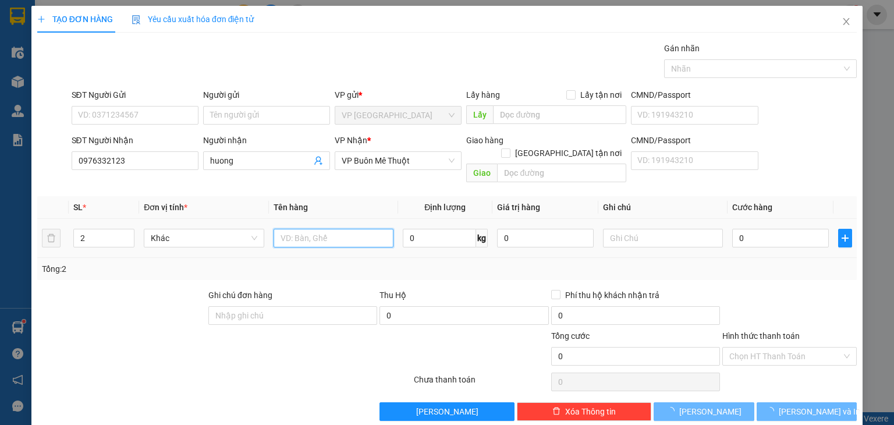
click at [275, 232] on input "text" at bounding box center [334, 238] width 120 height 19
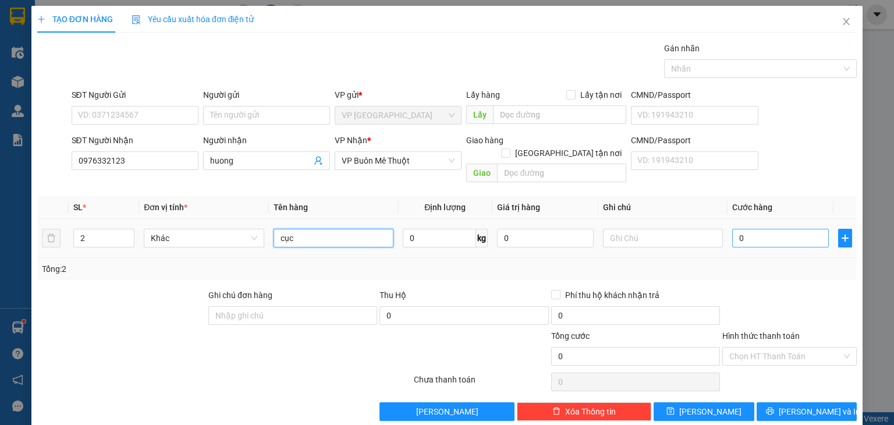
type input "cục"
click at [760, 230] on input "0" at bounding box center [780, 238] width 97 height 19
type input "6"
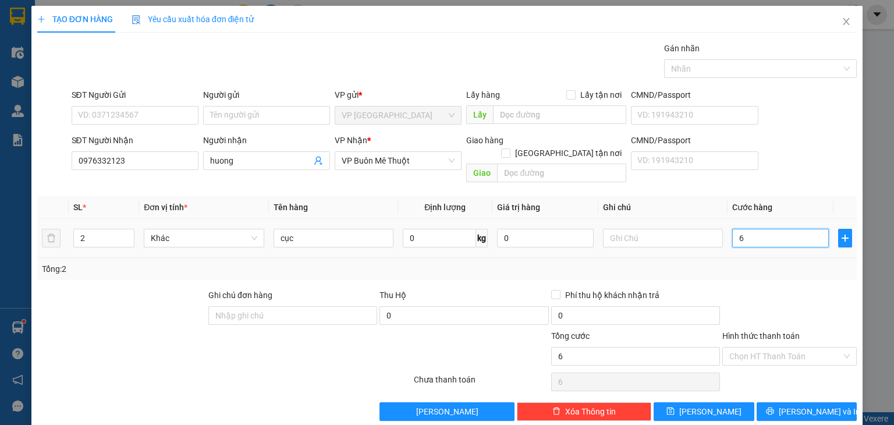
type input "60"
type input "60.000"
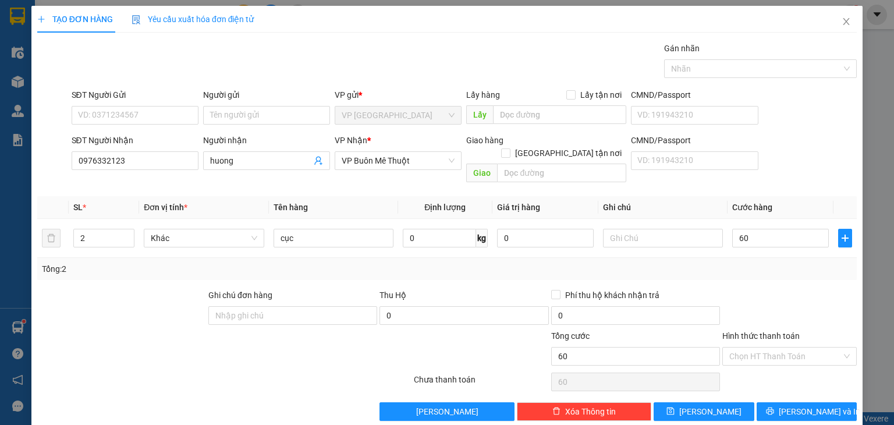
type input "60.000"
click at [765, 302] on div at bounding box center [789, 309] width 137 height 41
click at [770, 229] on input "60.000" at bounding box center [780, 238] width 97 height 19
type input "1"
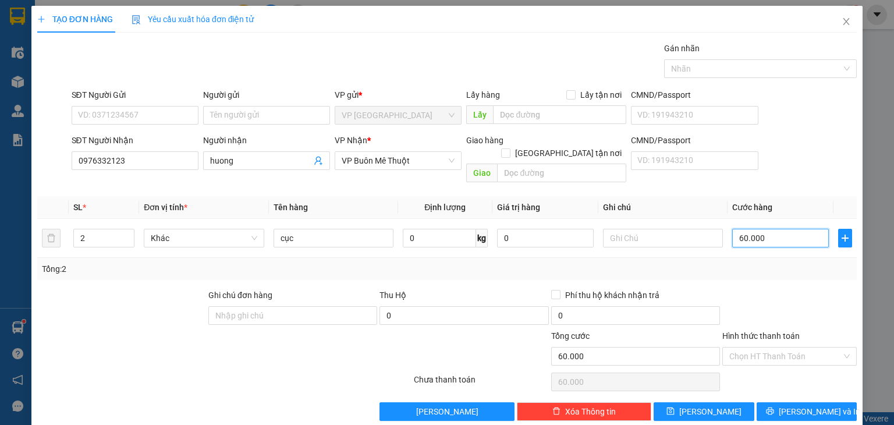
type input "1"
type input "12"
type input "120"
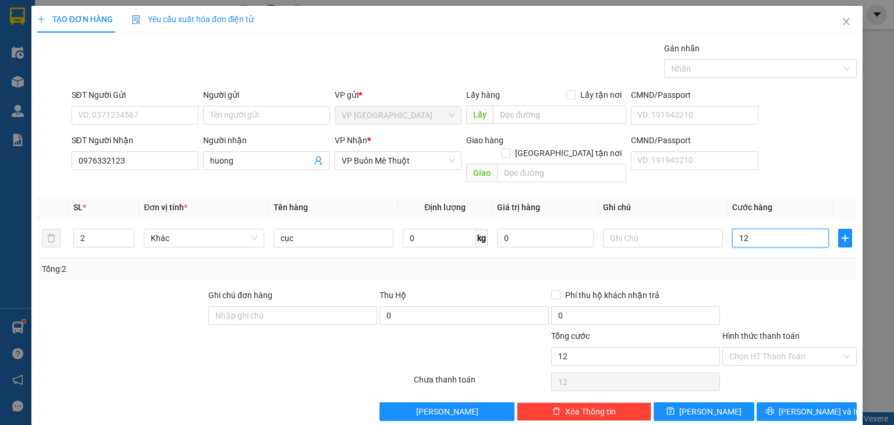
type input "120"
type input "120.000"
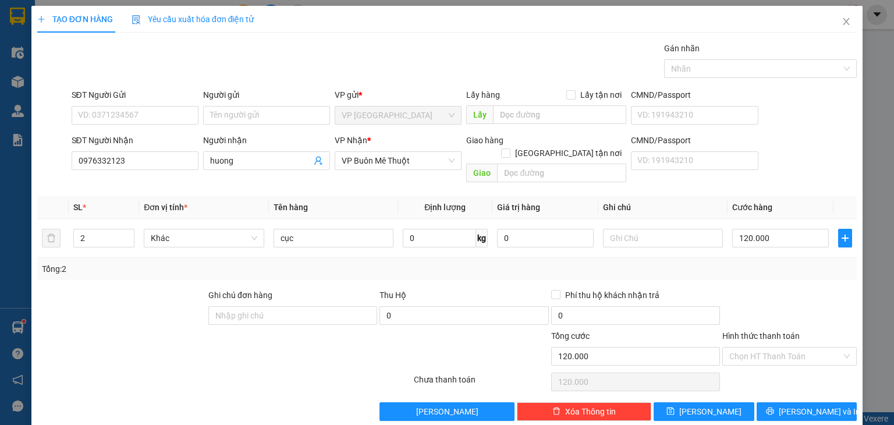
click at [797, 300] on div at bounding box center [789, 309] width 137 height 41
click at [787, 402] on button "[PERSON_NAME] và In" at bounding box center [807, 411] width 101 height 19
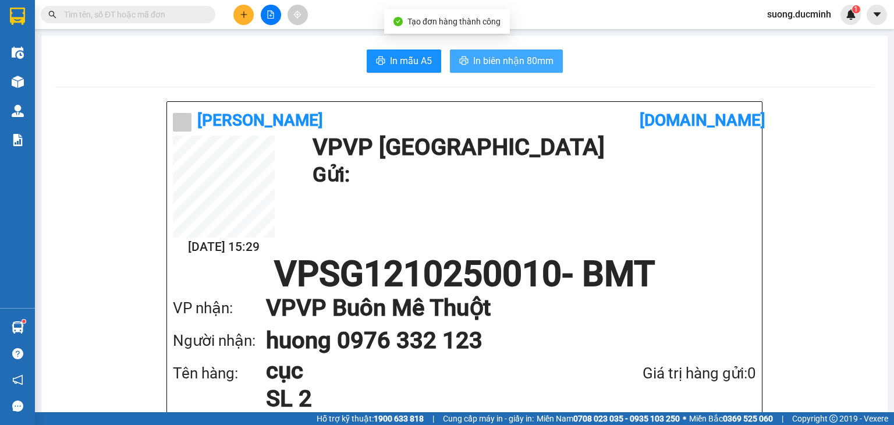
click at [477, 64] on span "In biên nhận 80mm" at bounding box center [513, 61] width 80 height 15
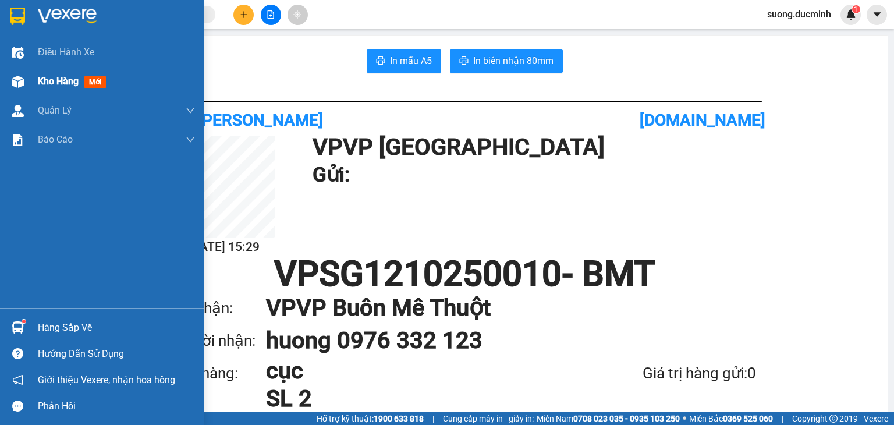
click at [52, 78] on span "Kho hàng" at bounding box center [58, 81] width 41 height 11
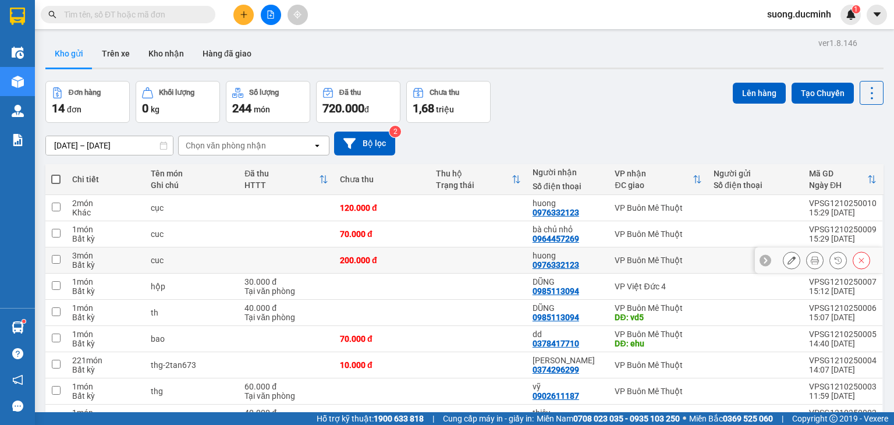
click at [843, 257] on div at bounding box center [826, 259] width 87 height 17
click at [853, 256] on button at bounding box center [861, 260] width 16 height 20
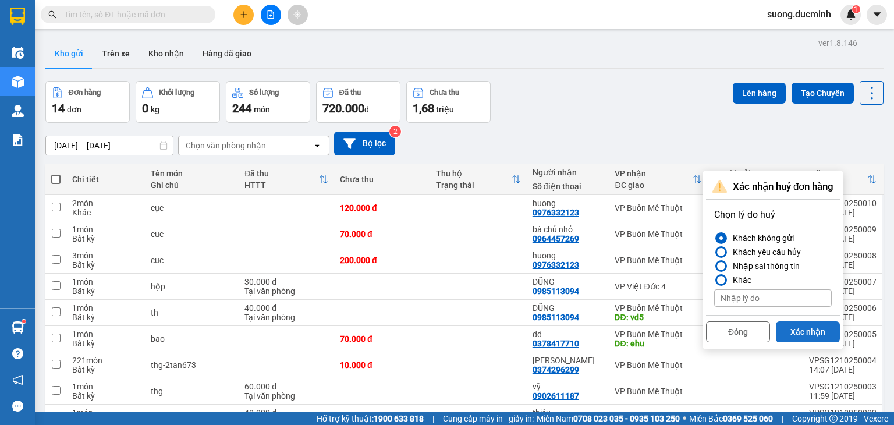
click at [815, 326] on button "Xác nhận" at bounding box center [808, 331] width 64 height 21
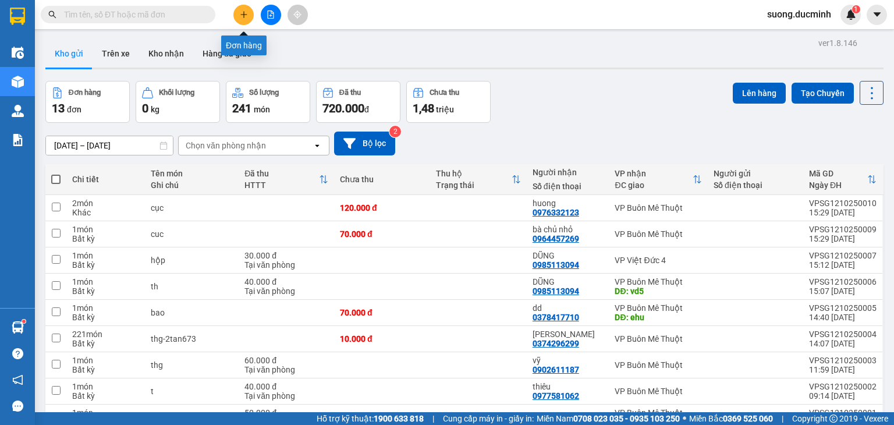
click at [249, 13] on button at bounding box center [243, 15] width 20 height 20
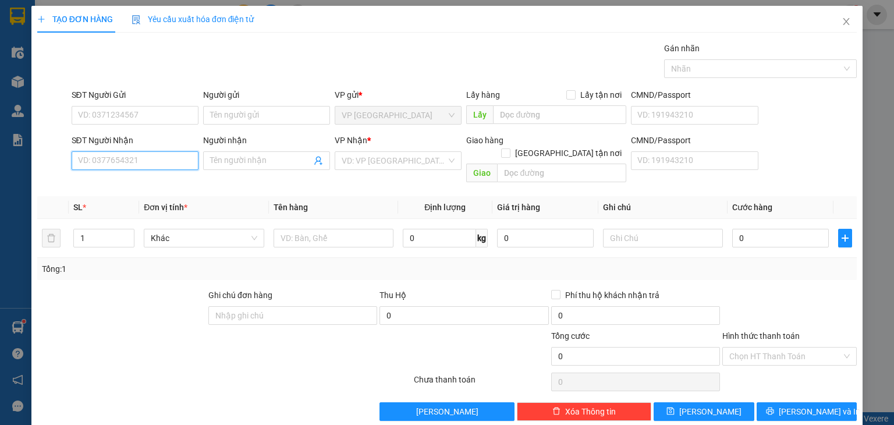
click at [161, 168] on input "SĐT Người Nhận" at bounding box center [135, 160] width 127 height 19
type input "0905012141"
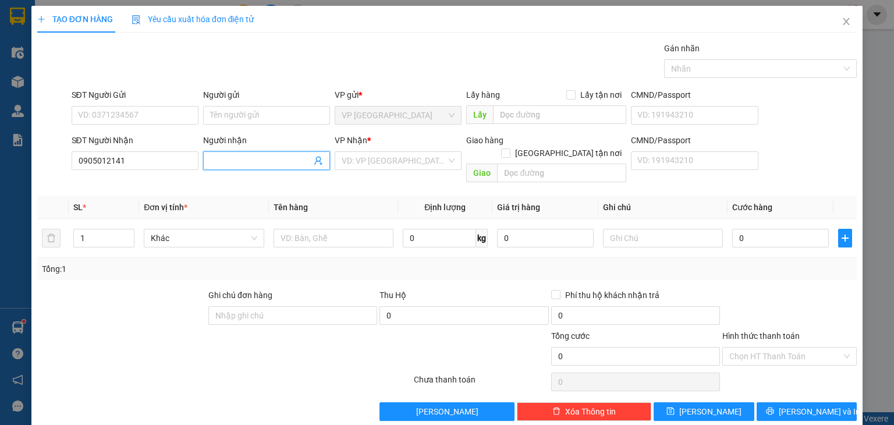
click at [235, 161] on input "Người nhận" at bounding box center [260, 160] width 101 height 13
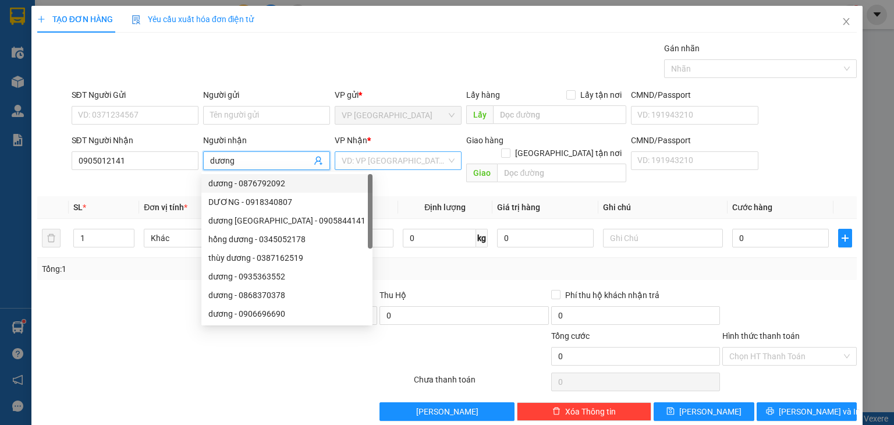
type input "dương"
click at [373, 166] on input "search" at bounding box center [394, 160] width 105 height 17
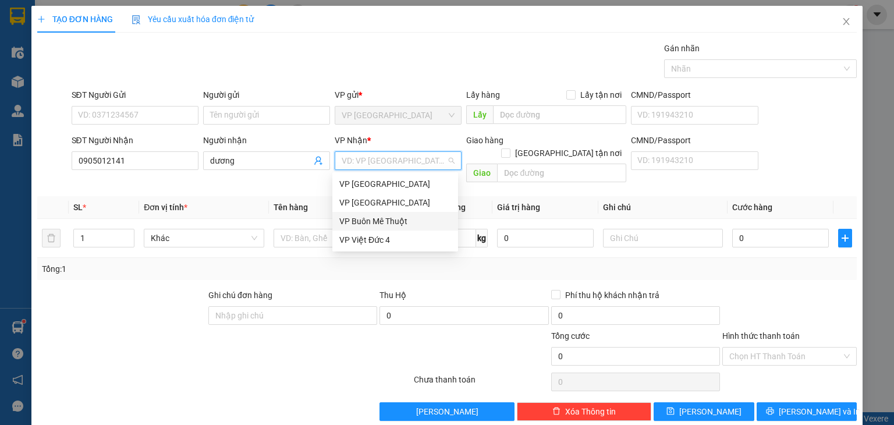
click at [384, 220] on div "VP Buôn Mê Thuột" at bounding box center [395, 221] width 112 height 13
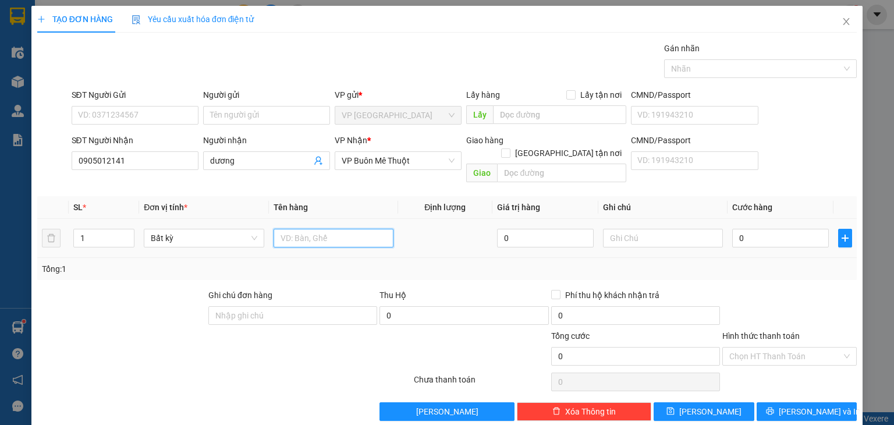
click at [312, 229] on input "text" at bounding box center [334, 238] width 120 height 19
type input "tx thu hộ 1260k"
click at [413, 289] on div "Thu Hộ" at bounding box center [463, 295] width 169 height 13
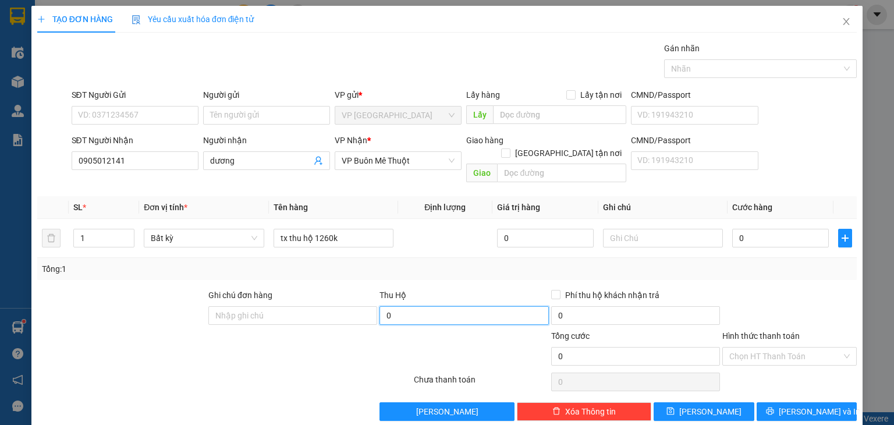
click at [415, 306] on input "0" at bounding box center [463, 315] width 169 height 19
type input "1.260.000"
click at [476, 289] on div "Thu Hộ" at bounding box center [463, 295] width 169 height 13
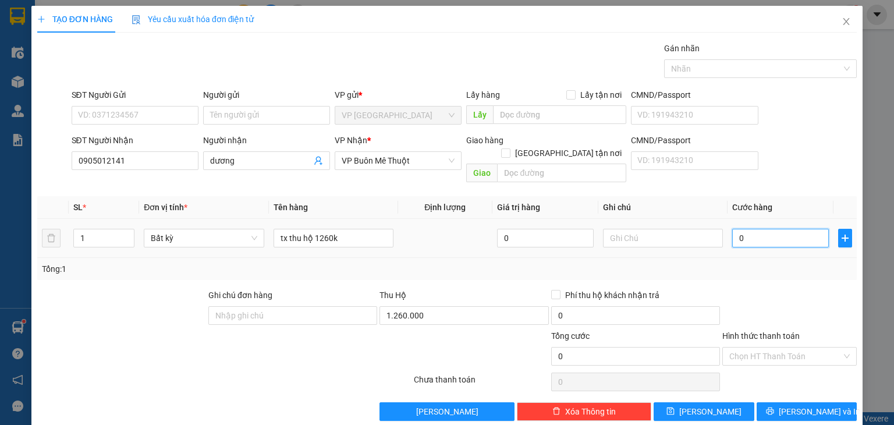
click at [783, 229] on input "0" at bounding box center [780, 238] width 97 height 19
type input "5"
type input "50"
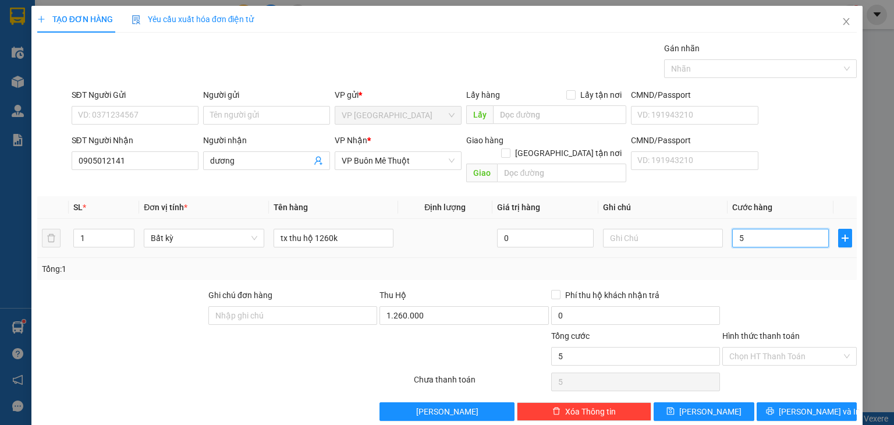
type input "50"
type input "50.000"
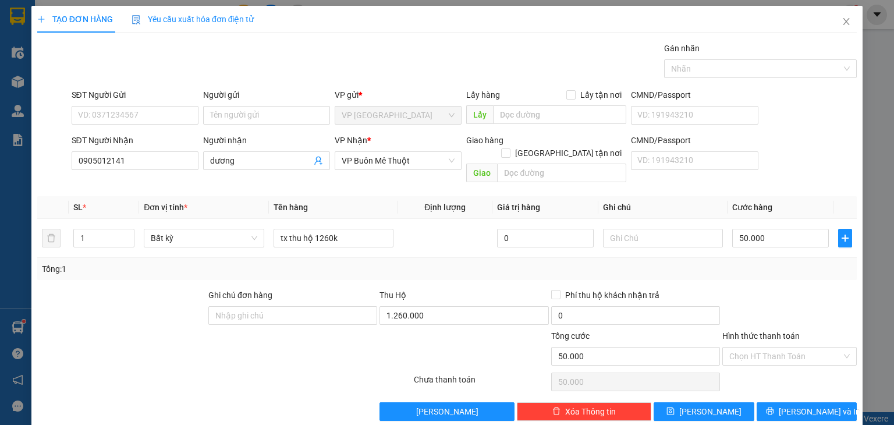
click at [812, 268] on div "Transit Pickup Surcharge Ids Transit Deliver Surcharge Ids Transit Deliver Surc…" at bounding box center [447, 231] width 820 height 379
click at [768, 402] on button "[PERSON_NAME] và In" at bounding box center [807, 411] width 101 height 19
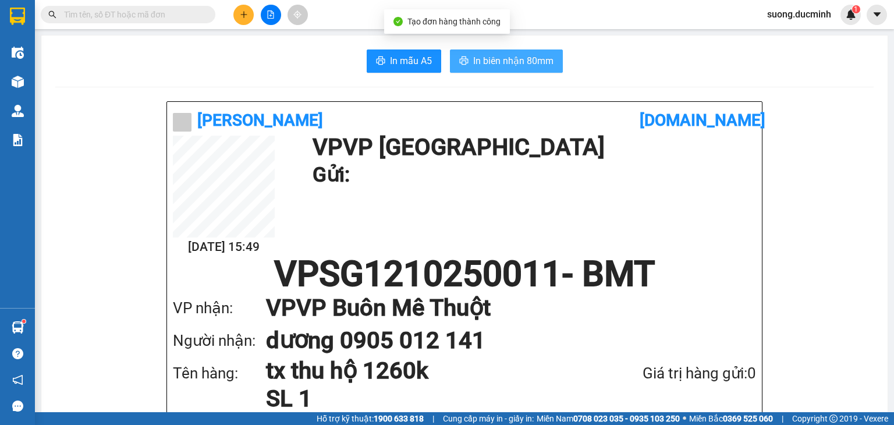
click at [528, 67] on span "In biên nhận 80mm" at bounding box center [513, 61] width 80 height 15
click at [127, 19] on input "text" at bounding box center [132, 14] width 137 height 13
click at [188, 20] on input "text" at bounding box center [132, 14] width 137 height 13
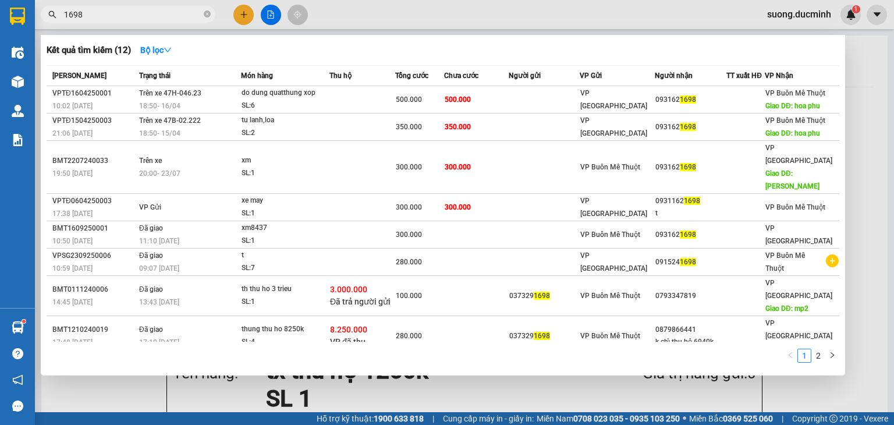
type input "1698"
click at [210, 12] on icon "close-circle" at bounding box center [207, 13] width 7 height 7
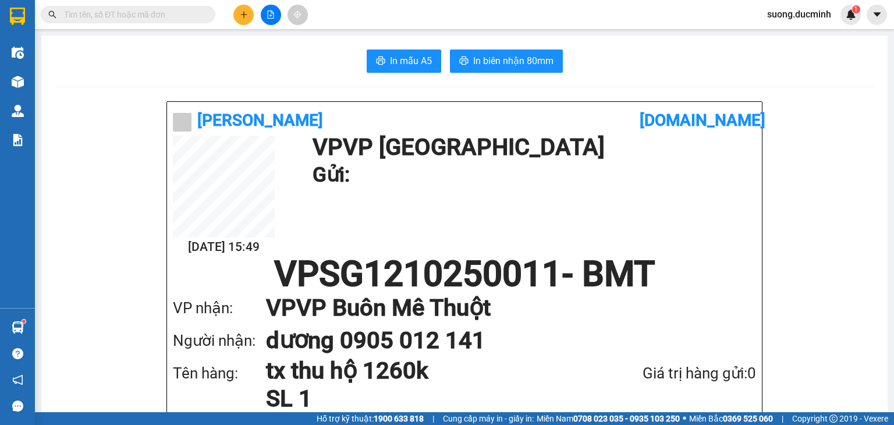
click at [170, 13] on input "text" at bounding box center [132, 14] width 137 height 13
click at [191, 14] on input "text" at bounding box center [132, 14] width 137 height 13
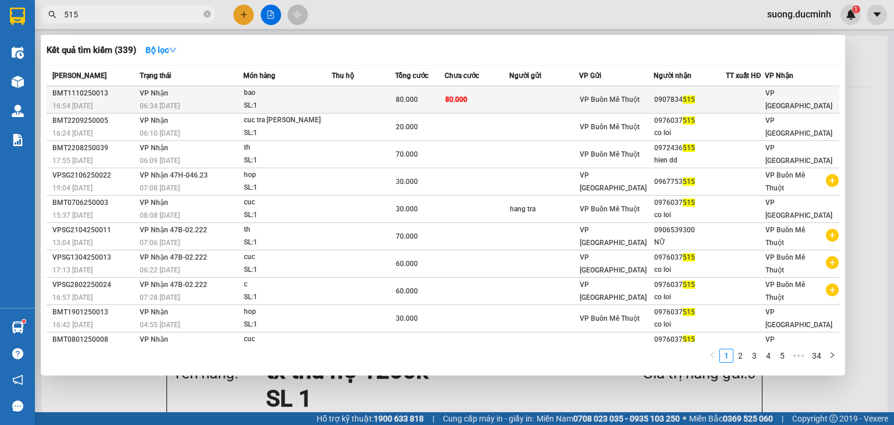
type input "515"
click at [347, 100] on td at bounding box center [363, 99] width 63 height 27
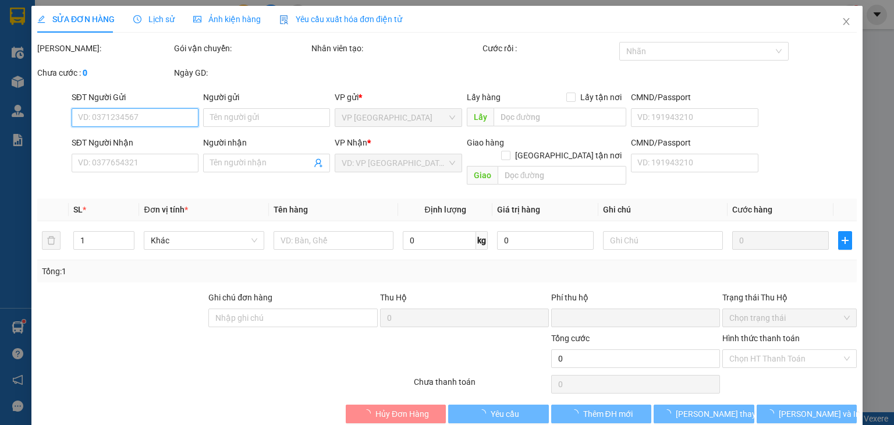
type input "0907834515"
type input "0"
type input "80.000"
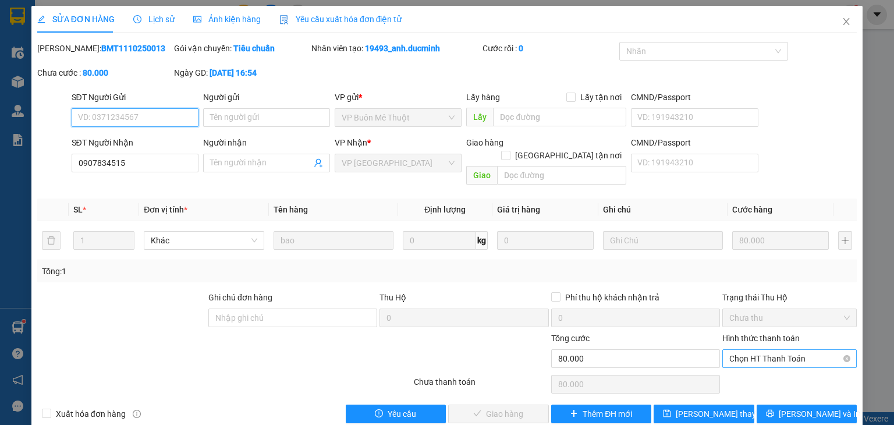
click at [787, 350] on span "Chọn HT Thanh Toán" at bounding box center [789, 358] width 120 height 17
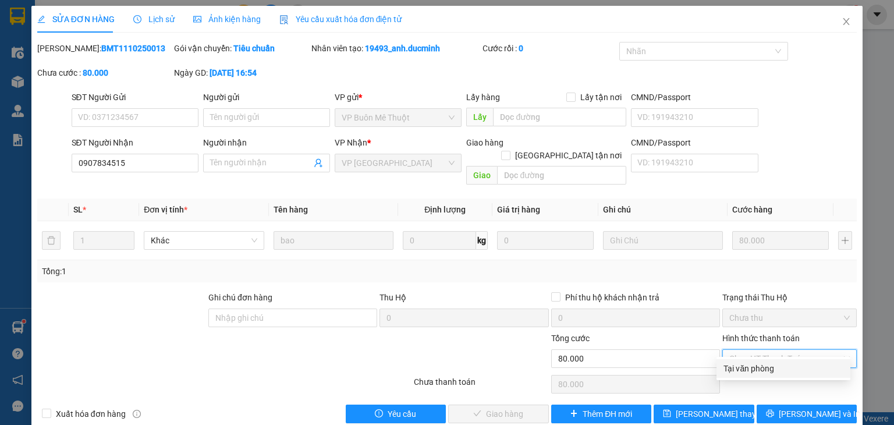
click at [768, 365] on div "Tại văn phòng" at bounding box center [783, 368] width 120 height 13
type input "0"
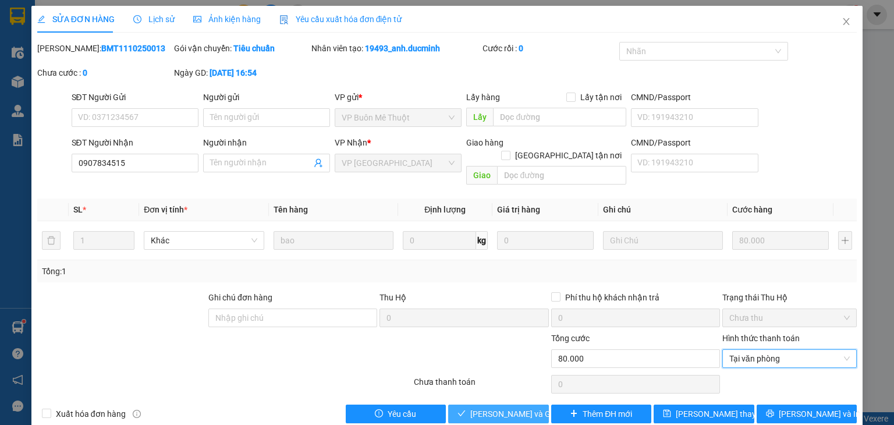
click at [480, 407] on span "[PERSON_NAME] và Giao hàng" at bounding box center [526, 413] width 112 height 13
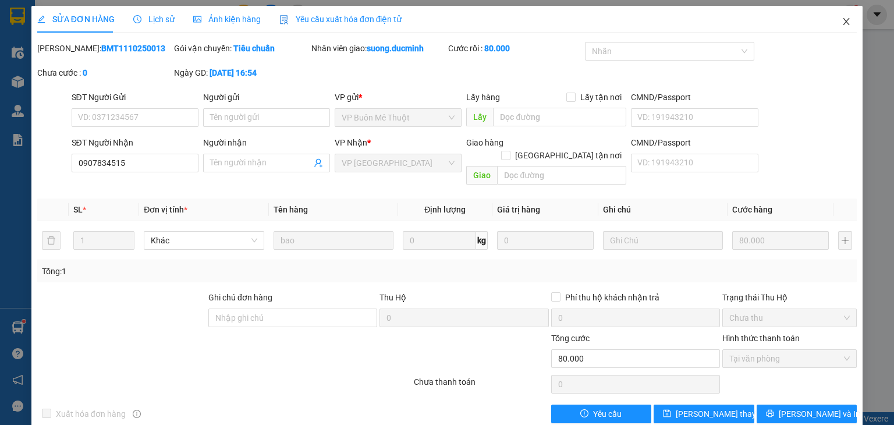
click at [843, 20] on icon "close" at bounding box center [846, 21] width 6 height 7
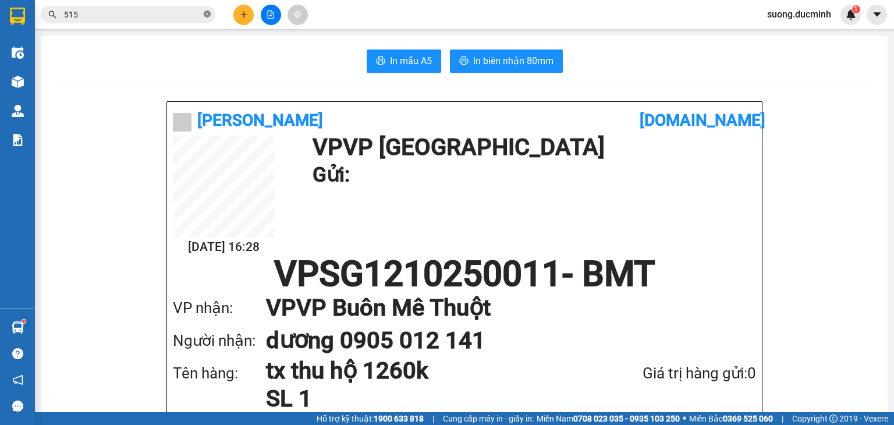
click at [204, 15] on icon "close-circle" at bounding box center [207, 13] width 7 height 7
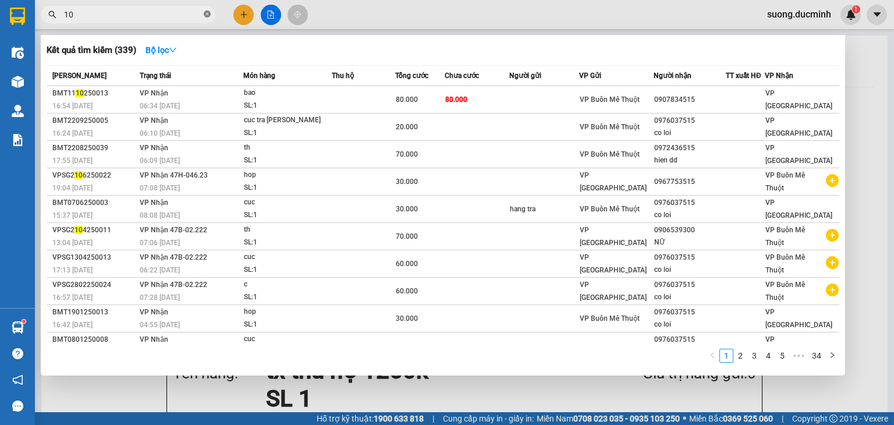
type input "104"
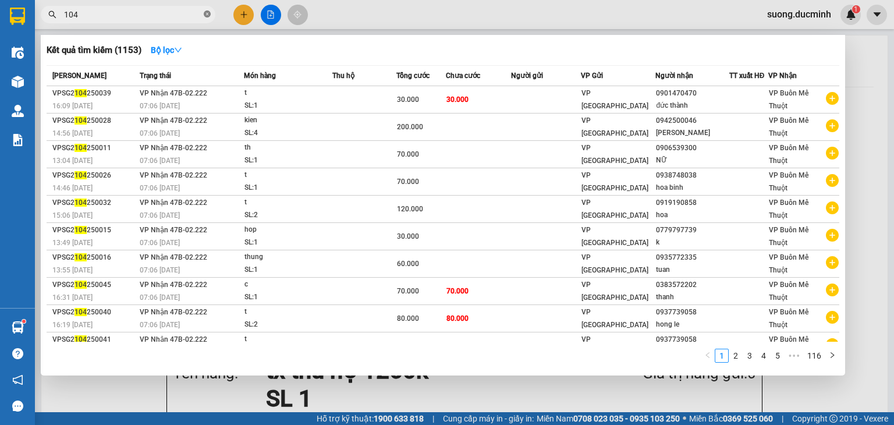
click at [207, 15] on icon "close-circle" at bounding box center [207, 13] width 7 height 7
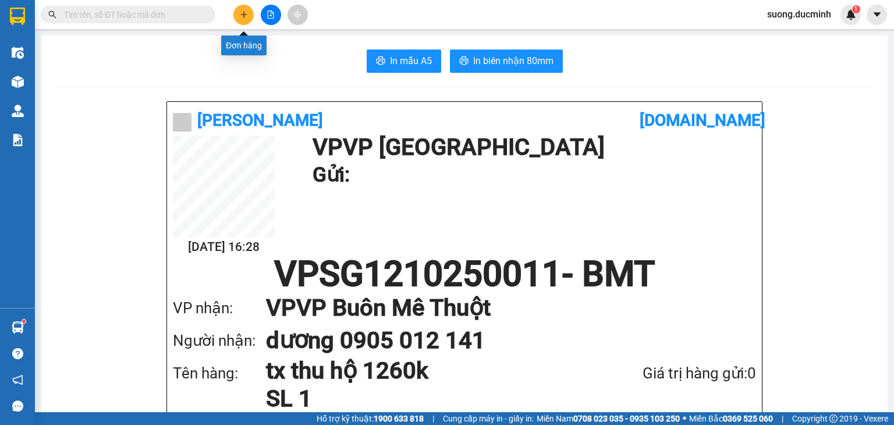
click at [240, 18] on icon "plus" at bounding box center [244, 14] width 8 height 8
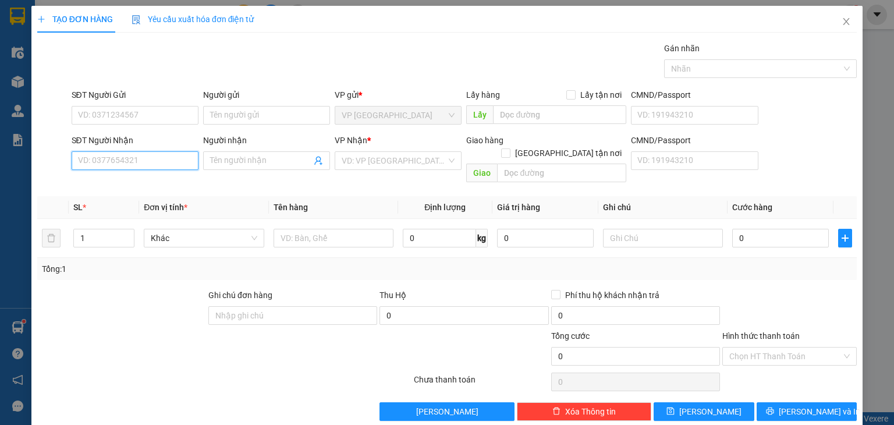
click at [115, 158] on input "SĐT Người Nhận" at bounding box center [135, 160] width 127 height 19
click at [240, 165] on input "Người nhận" at bounding box center [260, 160] width 101 height 13
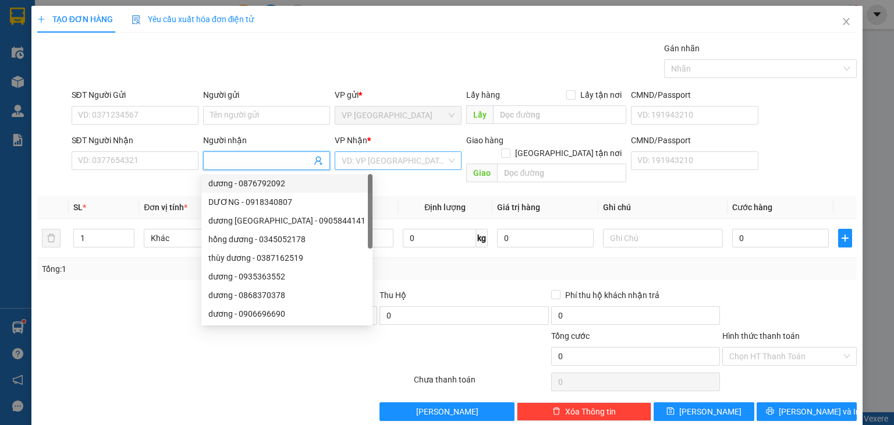
click at [387, 165] on input "search" at bounding box center [394, 160] width 105 height 17
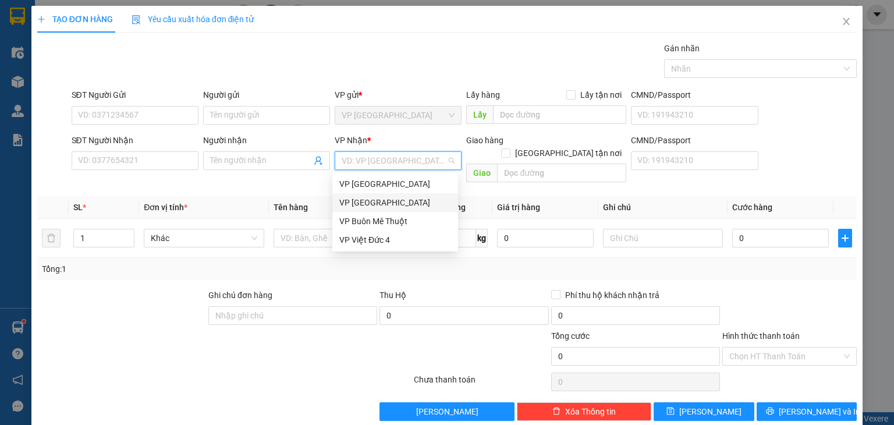
click at [385, 207] on div "VP [GEOGRAPHIC_DATA]" at bounding box center [395, 202] width 112 height 13
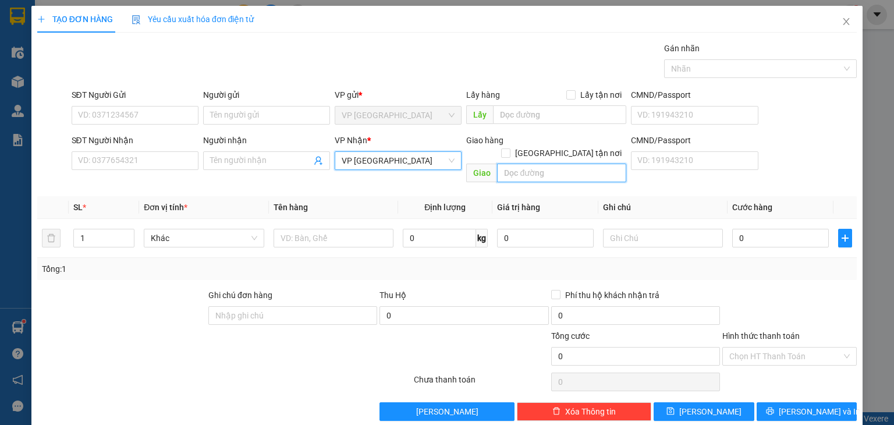
click at [520, 166] on input "text" at bounding box center [561, 173] width 129 height 19
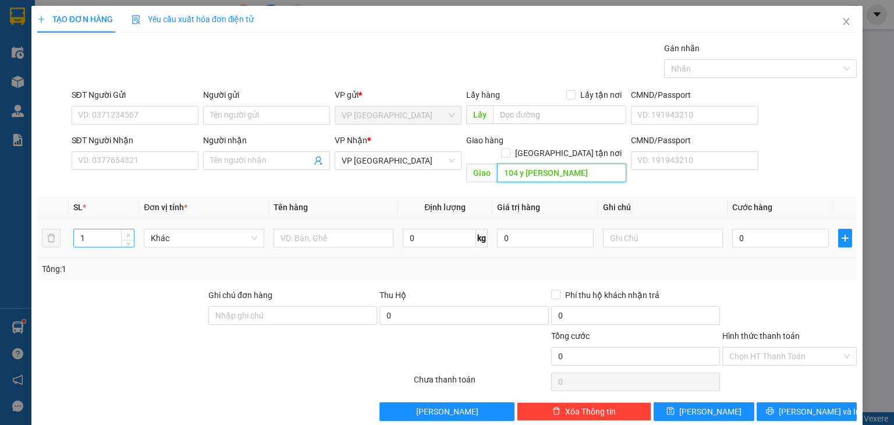
type input "104 y [PERSON_NAME]"
type input "2"
click at [129, 233] on icon "up" at bounding box center [128, 235] width 4 height 4
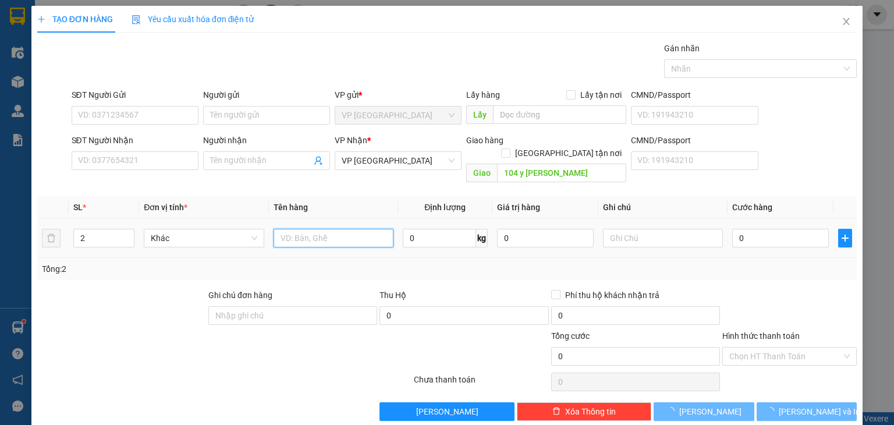
click at [314, 229] on input "text" at bounding box center [334, 238] width 120 height 19
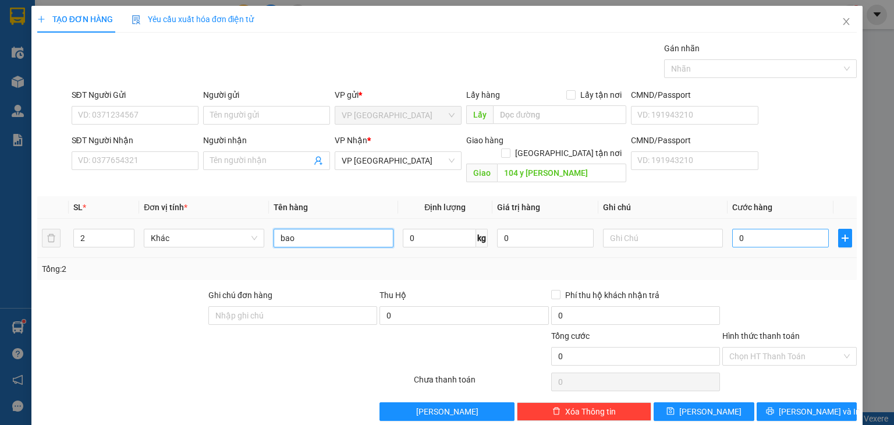
type input "bao"
click at [788, 229] on input "0" at bounding box center [780, 238] width 97 height 19
type input "2"
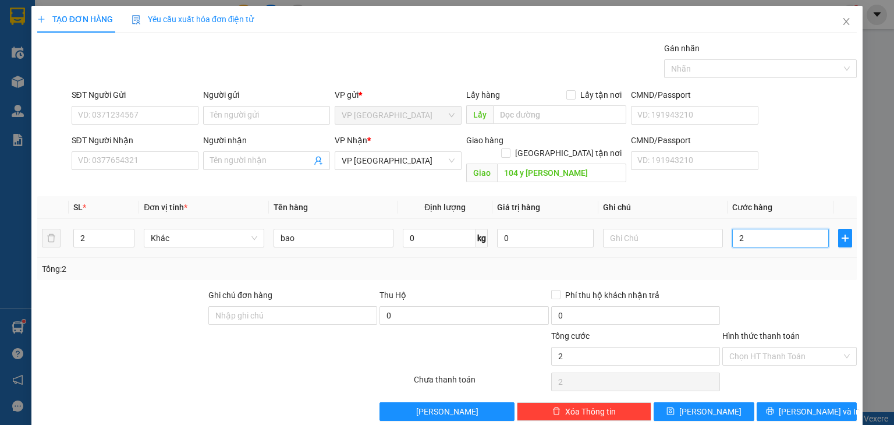
type input "28"
type input "280"
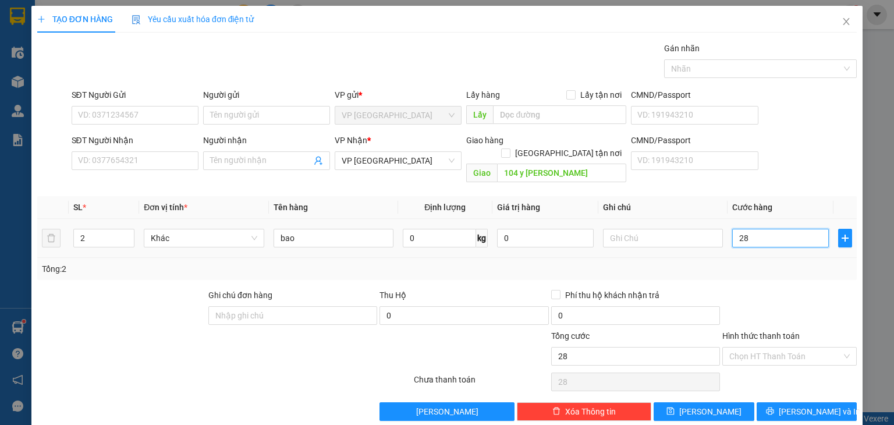
type input "280"
type input "280.000"
click at [797, 302] on div at bounding box center [789, 309] width 137 height 41
click at [774, 407] on icon "printer" at bounding box center [770, 411] width 8 height 8
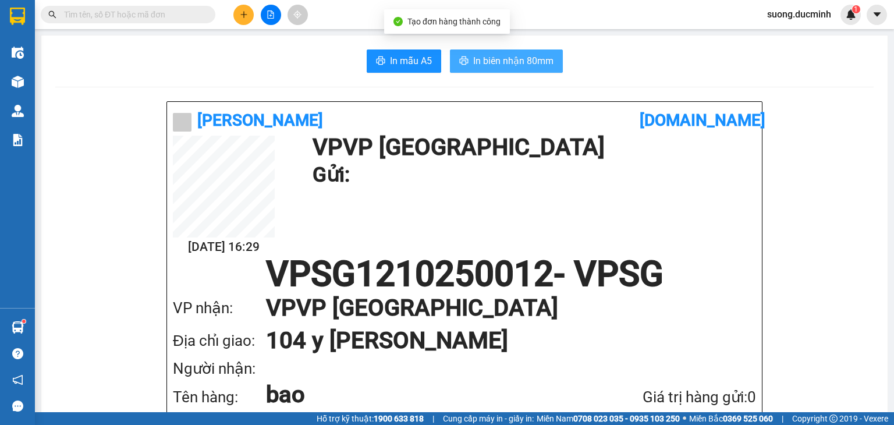
drag, startPoint x: 500, startPoint y: 63, endPoint x: 502, endPoint y: 71, distance: 8.3
click at [501, 65] on span "In biên nhận 80mm" at bounding box center [513, 61] width 80 height 15
click at [476, 61] on span "In biên nhận 80mm" at bounding box center [513, 61] width 80 height 15
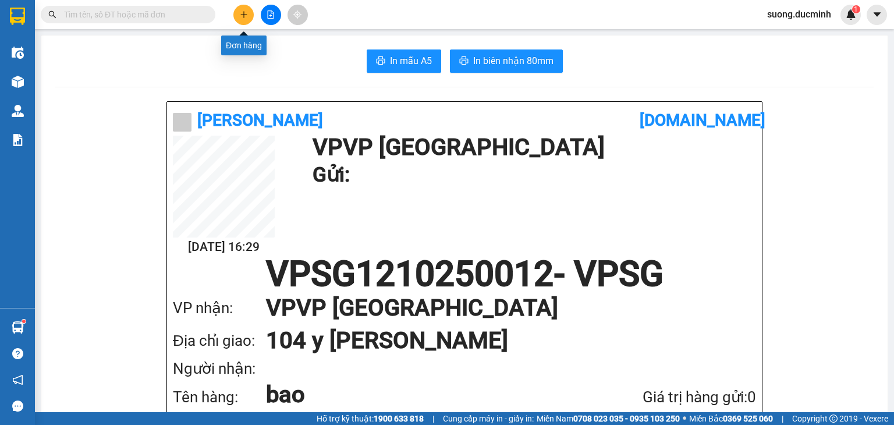
click at [249, 10] on button at bounding box center [243, 15] width 20 height 20
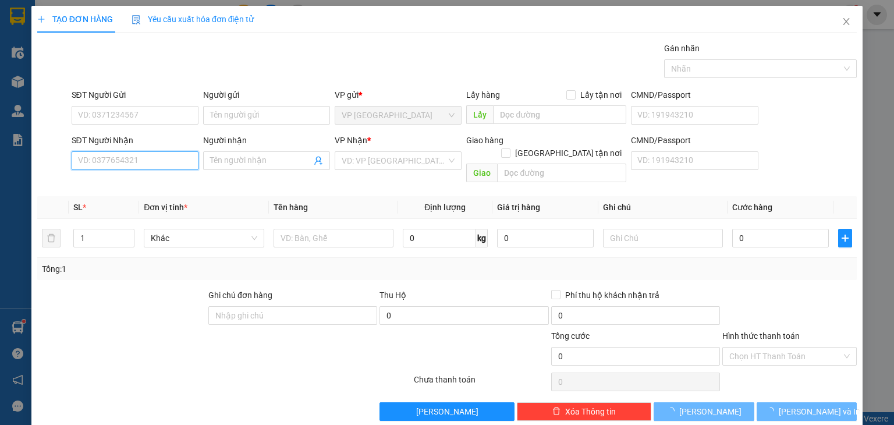
click at [151, 160] on input "SĐT Người Nhận" at bounding box center [135, 160] width 127 height 19
click at [151, 160] on input "966" at bounding box center [135, 160] width 127 height 19
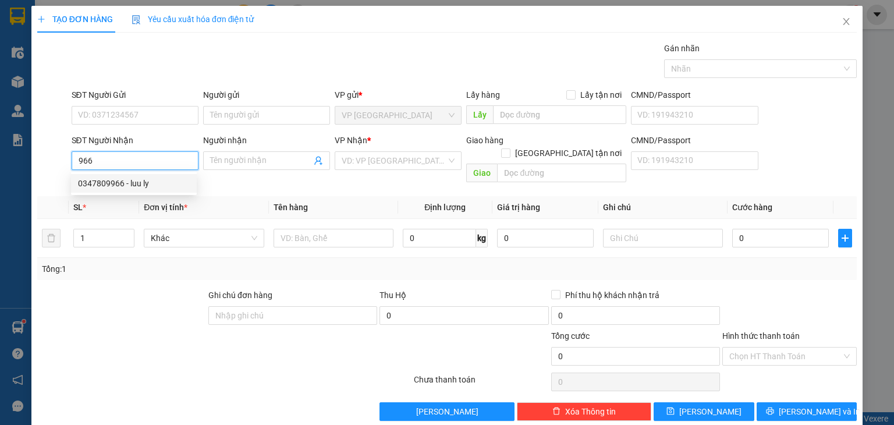
click at [93, 185] on div "0347809966 - luu ly" at bounding box center [134, 183] width 112 height 13
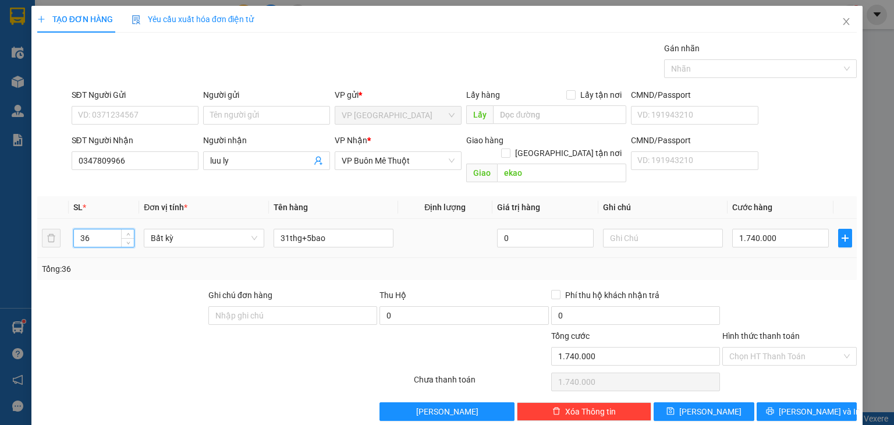
drag, startPoint x: 98, startPoint y: 225, endPoint x: 77, endPoint y: 239, distance: 25.0
click at [77, 239] on td "36" at bounding box center [104, 238] width 70 height 39
drag, startPoint x: 341, startPoint y: 230, endPoint x: 281, endPoint y: 226, distance: 60.7
click at [281, 229] on input "31thg+5bao" at bounding box center [334, 238] width 120 height 19
click at [793, 229] on input "0" at bounding box center [780, 238] width 97 height 19
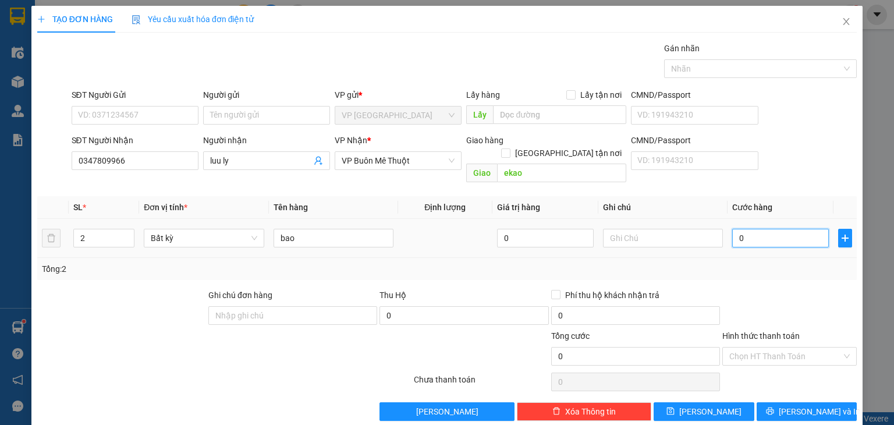
click at [793, 229] on input "0" at bounding box center [780, 238] width 97 height 19
click at [783, 267] on div "Transit Pickup Surcharge Ids Transit Deliver Surcharge Ids Transit Deliver Surc…" at bounding box center [447, 231] width 820 height 379
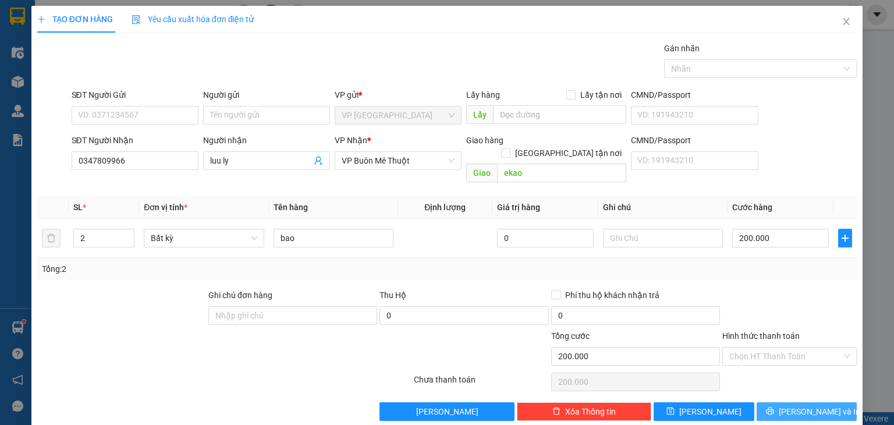
click at [767, 402] on button "[PERSON_NAME] và In" at bounding box center [807, 411] width 101 height 19
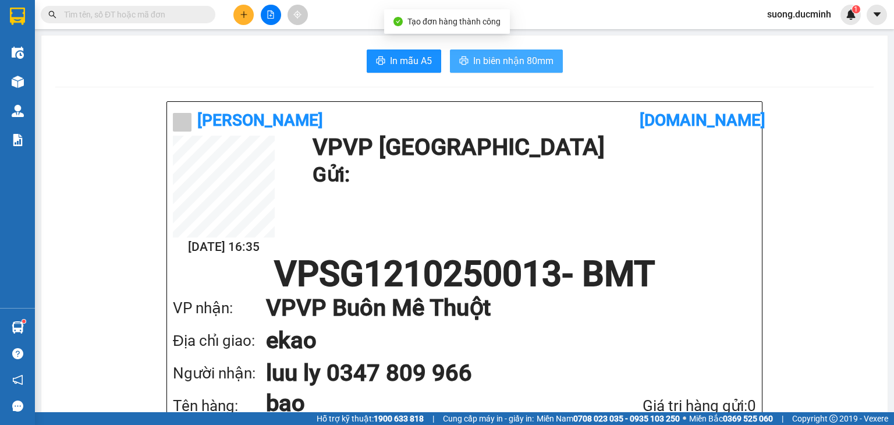
click at [474, 58] on span "In biên nhận 80mm" at bounding box center [513, 61] width 80 height 15
drag, startPoint x: 474, startPoint y: 58, endPoint x: 484, endPoint y: 72, distance: 16.6
click at [474, 58] on span "In biên nhận 80mm" at bounding box center [513, 61] width 80 height 15
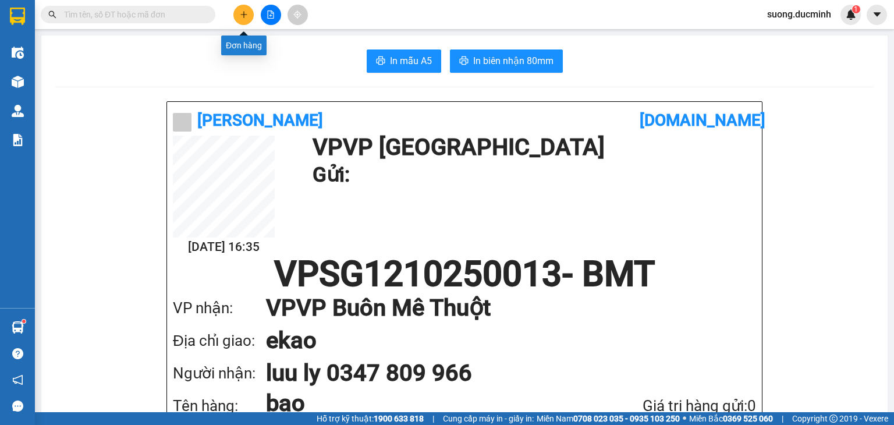
click at [244, 16] on icon "plus" at bounding box center [244, 14] width 8 height 8
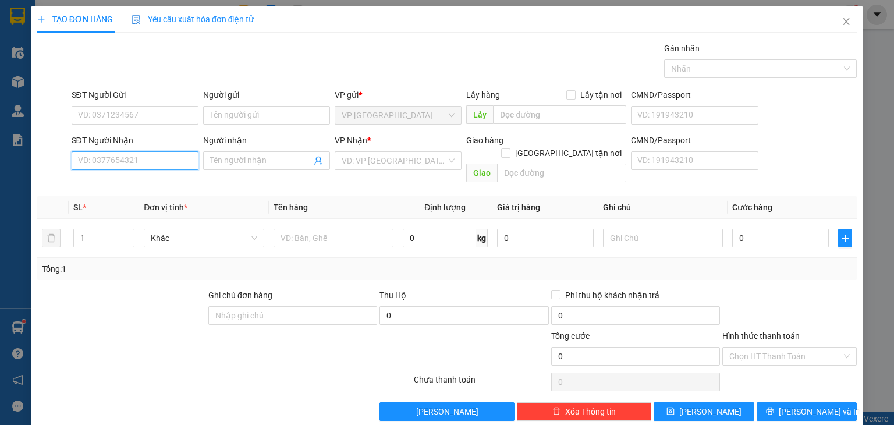
click at [120, 165] on input "SĐT Người Nhận" at bounding box center [135, 160] width 127 height 19
click at [104, 189] on div "0944637071 - huyen" at bounding box center [134, 183] width 112 height 13
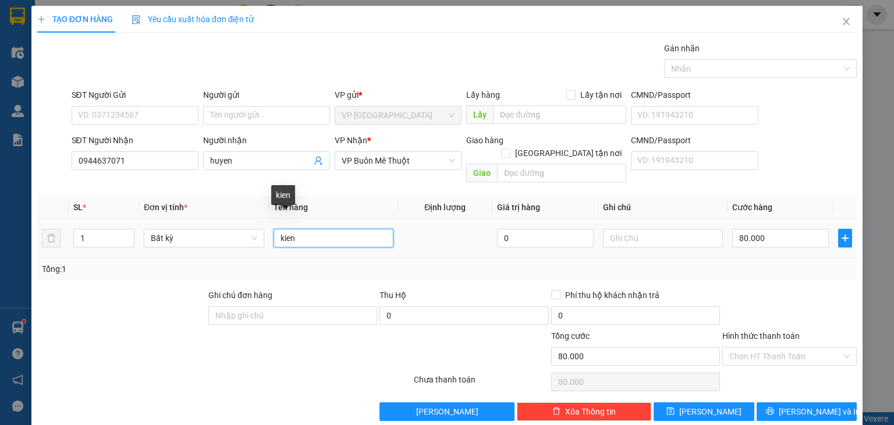
click at [286, 229] on input "kien" at bounding box center [334, 238] width 120 height 19
drag, startPoint x: 301, startPoint y: 225, endPoint x: 275, endPoint y: 232, distance: 27.0
click at [275, 232] on input "kien" at bounding box center [334, 238] width 120 height 19
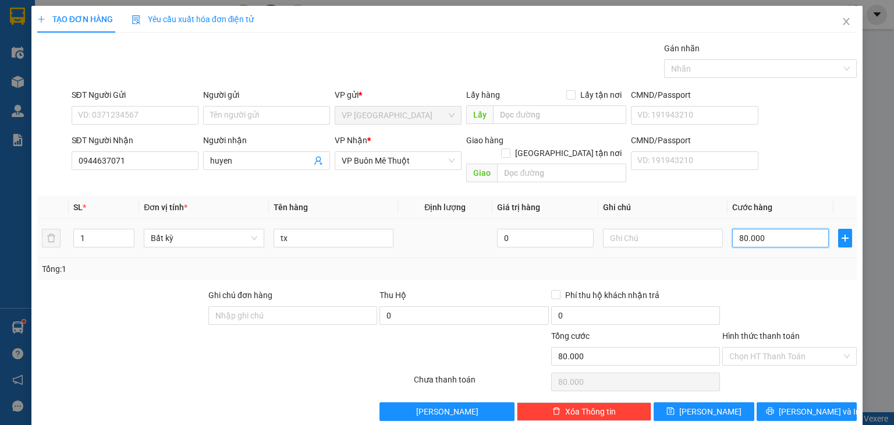
click at [769, 229] on input "80.000" at bounding box center [780, 238] width 97 height 19
click at [815, 290] on div at bounding box center [789, 309] width 137 height 41
click at [805, 405] on span "[PERSON_NAME] và In" at bounding box center [819, 411] width 81 height 13
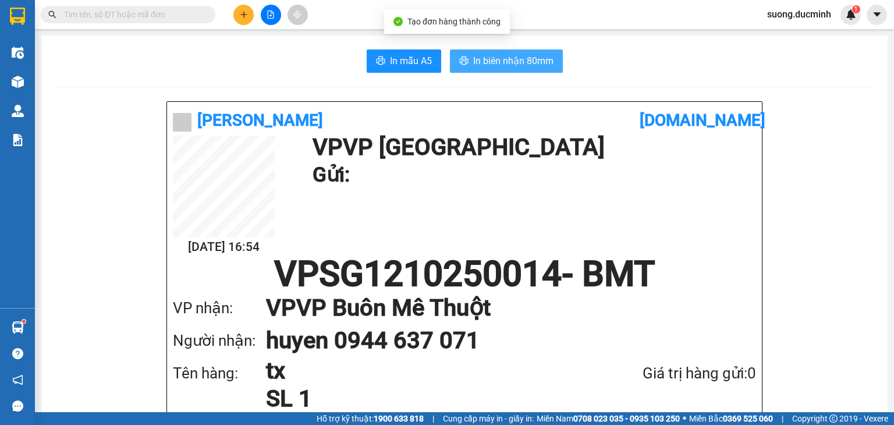
drag, startPoint x: 469, startPoint y: 58, endPoint x: 474, endPoint y: 72, distance: 15.1
click at [469, 59] on button "In biên nhận 80mm" at bounding box center [506, 60] width 113 height 23
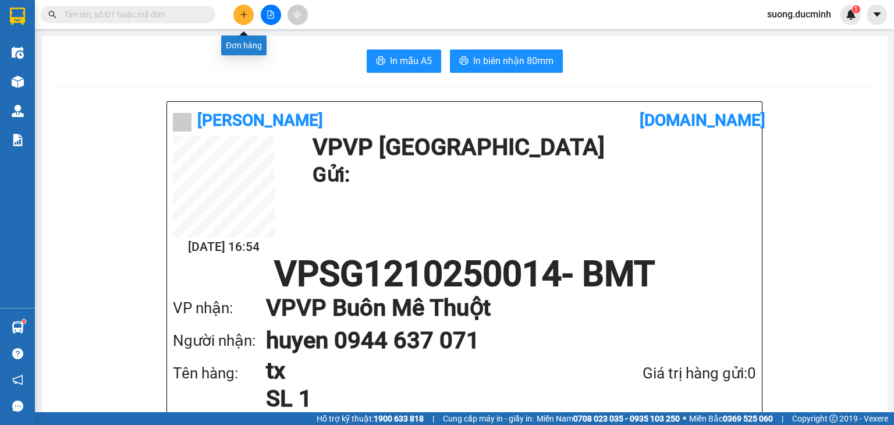
click at [237, 16] on button at bounding box center [243, 15] width 20 height 20
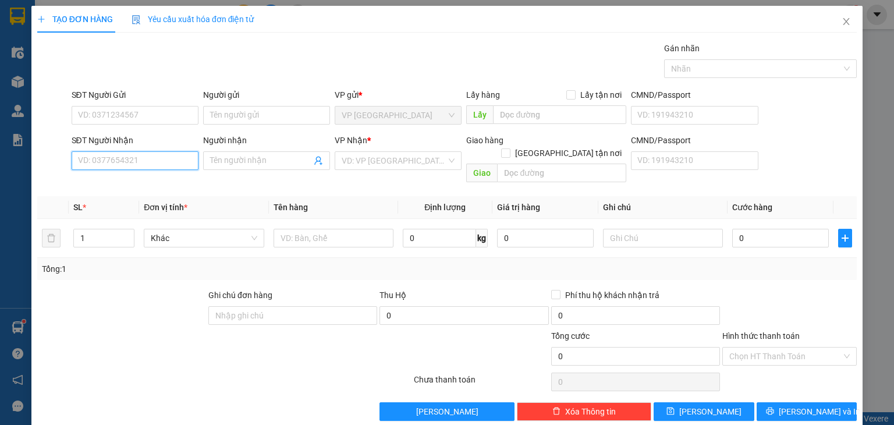
click at [121, 164] on input "SĐT Người Nhận" at bounding box center [135, 160] width 127 height 19
click at [123, 181] on div "0919882266 - thuy tra sua" at bounding box center [134, 183] width 112 height 13
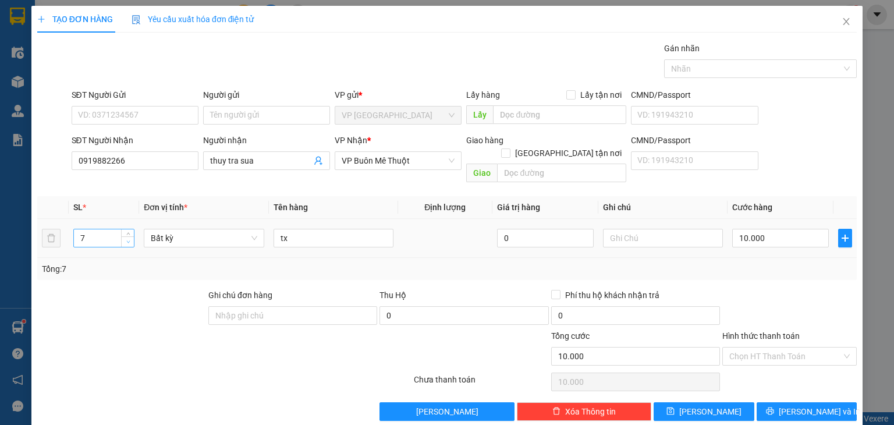
click at [126, 240] on icon "down" at bounding box center [128, 242] width 4 height 4
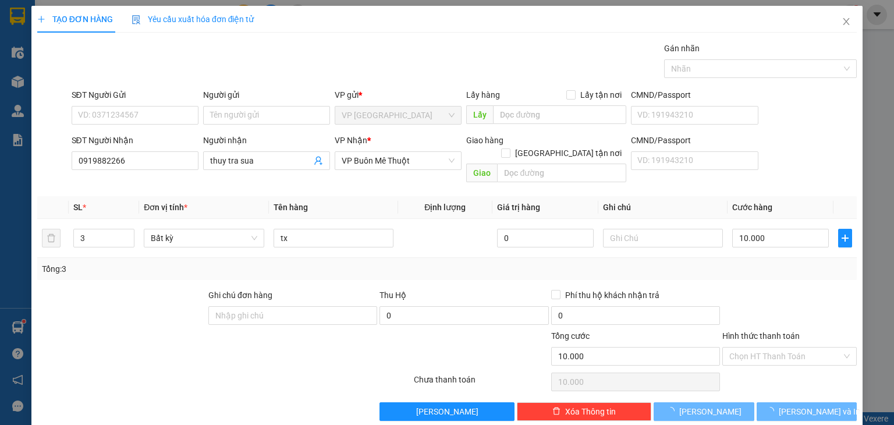
click at [758, 305] on div at bounding box center [789, 309] width 137 height 41
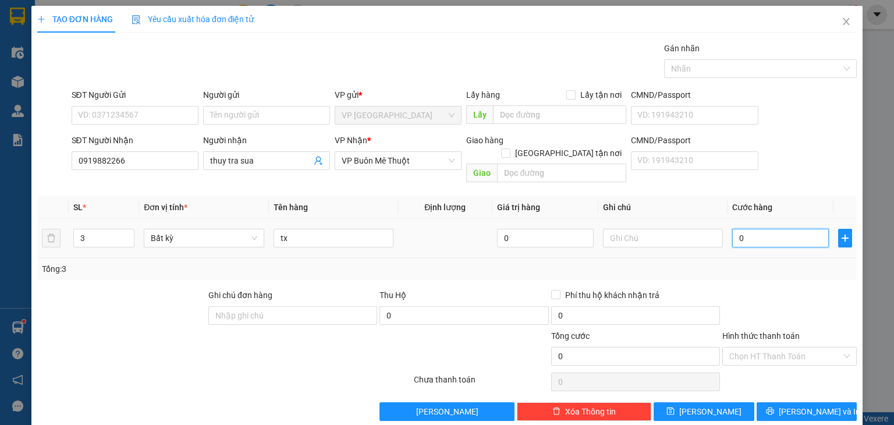
click at [773, 229] on input "0" at bounding box center [780, 238] width 97 height 19
drag, startPoint x: 813, startPoint y: 293, endPoint x: 758, endPoint y: 368, distance: 92.1
click at [811, 295] on div at bounding box center [789, 309] width 137 height 41
click at [710, 405] on span "[PERSON_NAME]" at bounding box center [710, 411] width 62 height 13
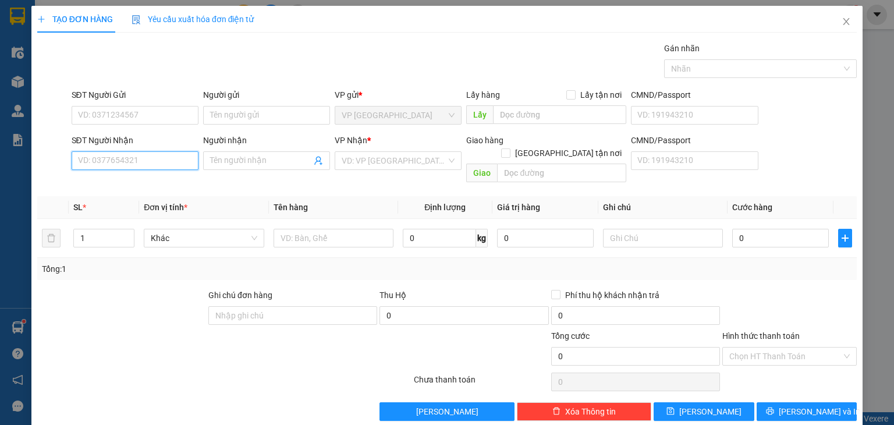
click at [79, 158] on input "SĐT Người Nhận" at bounding box center [135, 160] width 127 height 19
click at [140, 187] on div "0383572202 - thanh" at bounding box center [134, 183] width 112 height 13
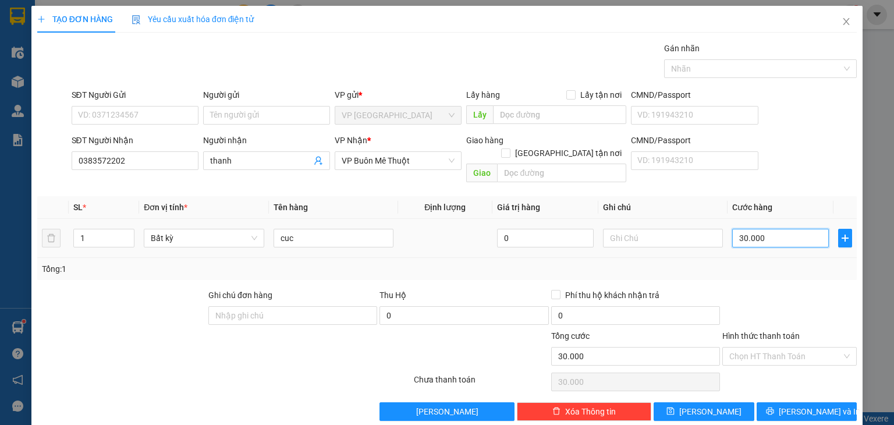
click at [765, 229] on input "30.000" at bounding box center [780, 238] width 97 height 19
click at [758, 265] on div "Tổng: 1" at bounding box center [447, 269] width 820 height 22
click at [755, 289] on div at bounding box center [789, 309] width 137 height 41
click at [800, 405] on span "[PERSON_NAME] và In" at bounding box center [819, 411] width 81 height 13
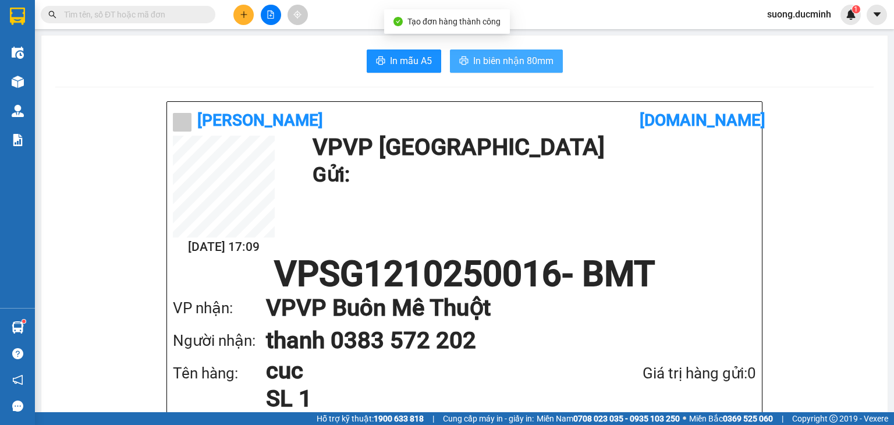
click at [482, 61] on span "In biên nhận 80mm" at bounding box center [513, 61] width 80 height 15
